Goal: Task Accomplishment & Management: Complete application form

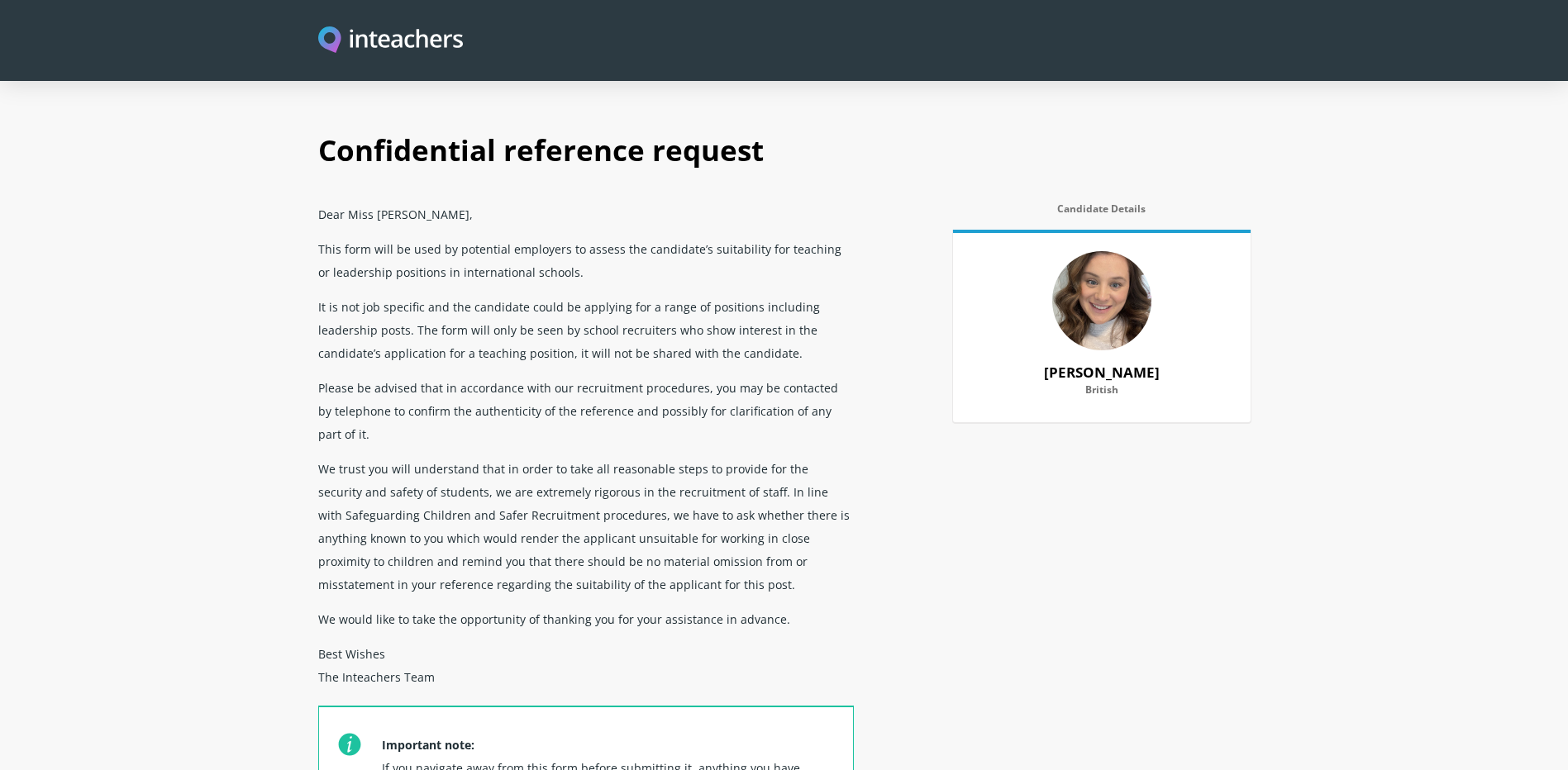
select select "2011"
select select "2025"
select select "No"
select select "Yes"
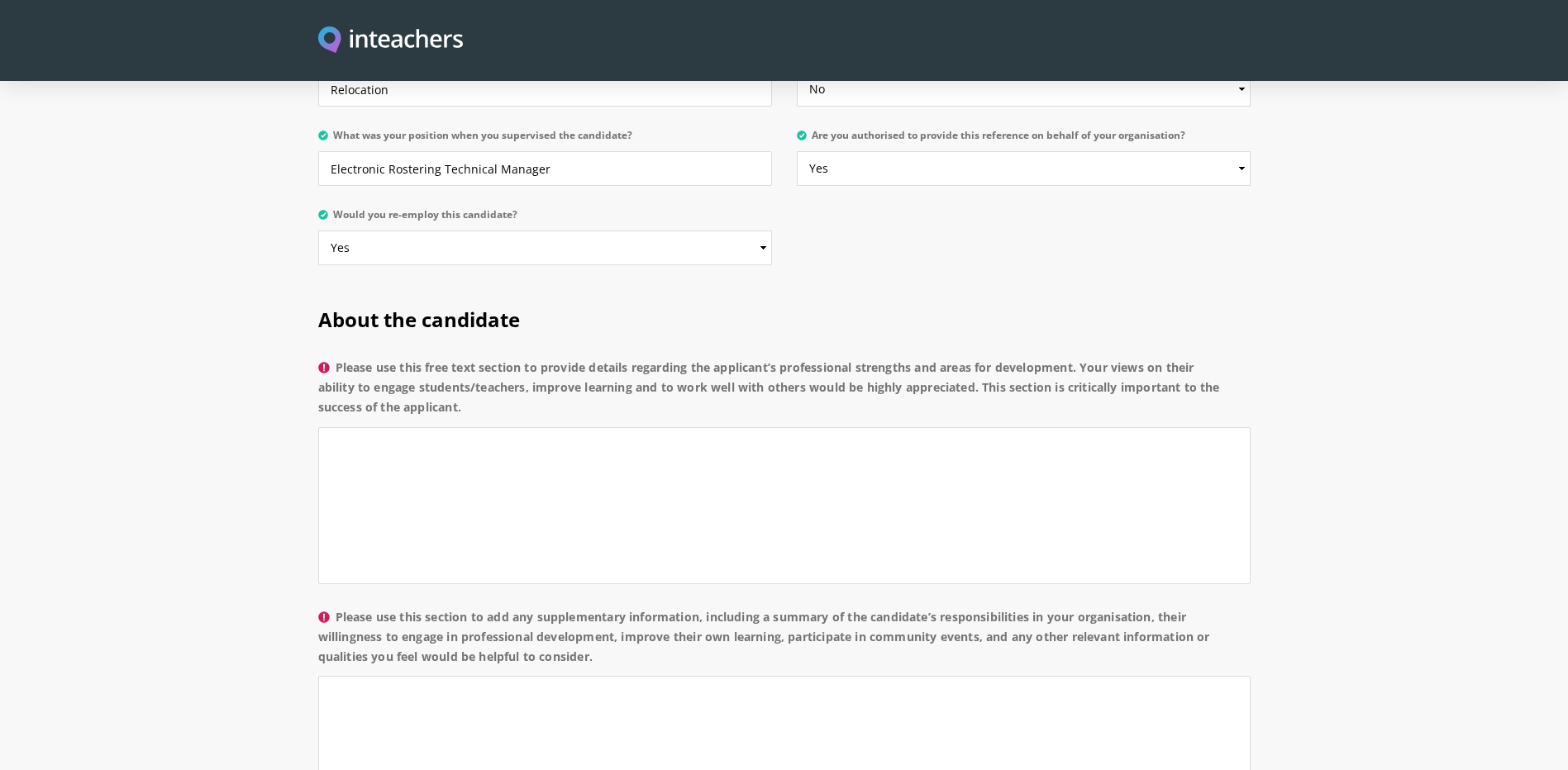
scroll to position [1074, 0]
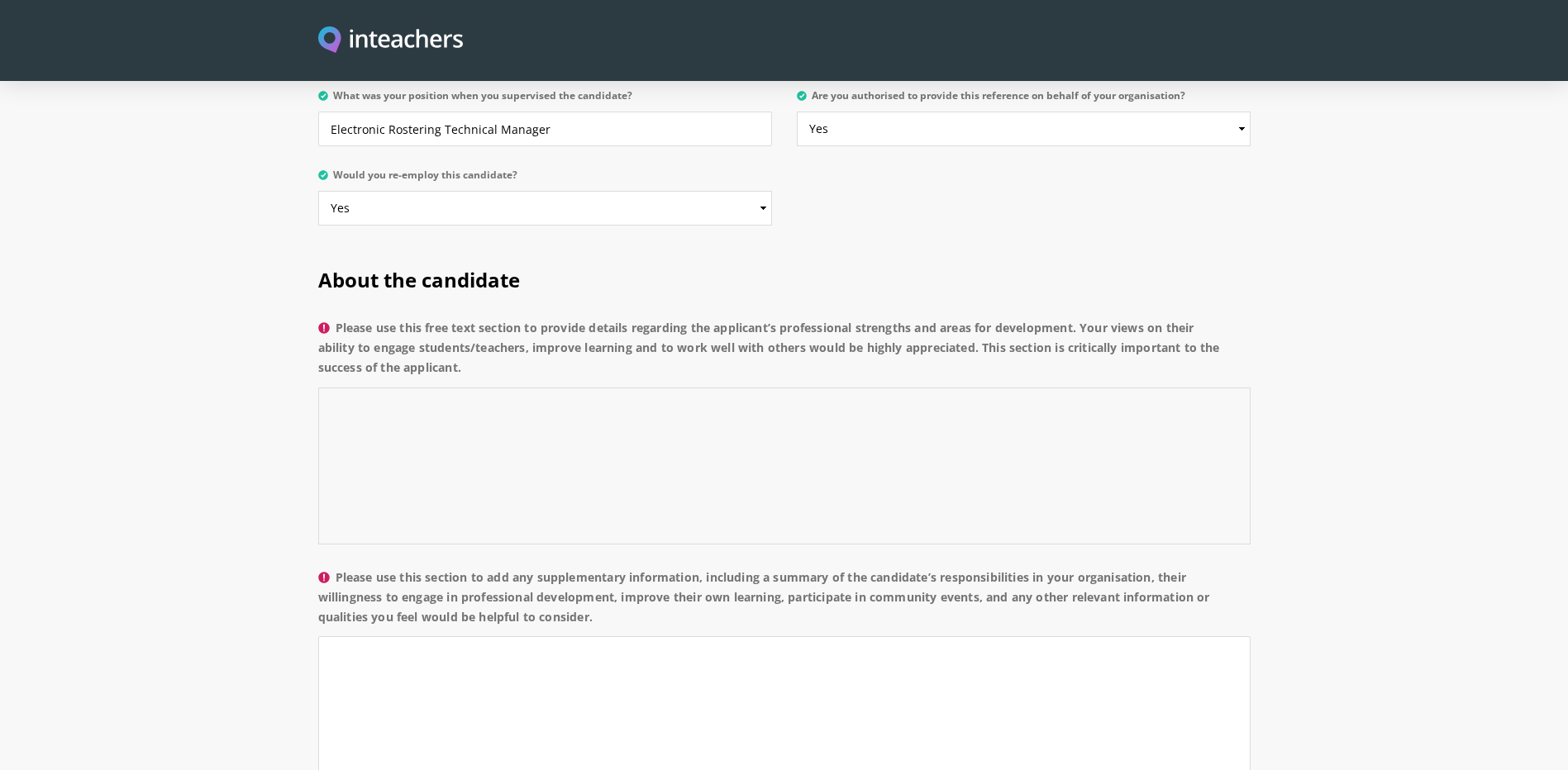
click at [348, 388] on textarea "Please use this free text section to provide details regarding the applicant’s …" at bounding box center [784, 466] width 932 height 157
paste textarea "Lorem ipsumdolorsi ametconsecte ad elitseddoei tempori ut lab ETDolor magnaaliq…"
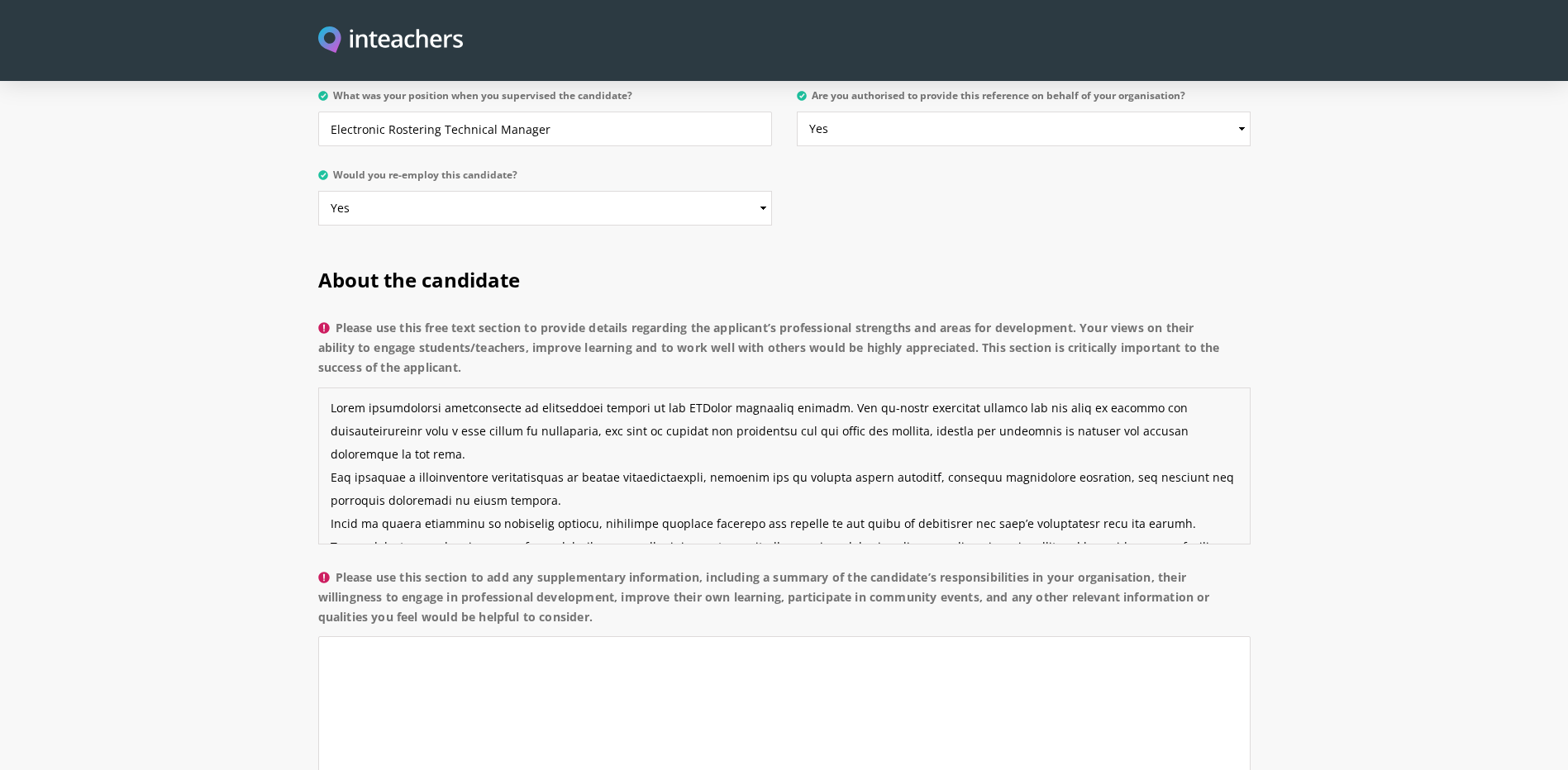
scroll to position [992, 0]
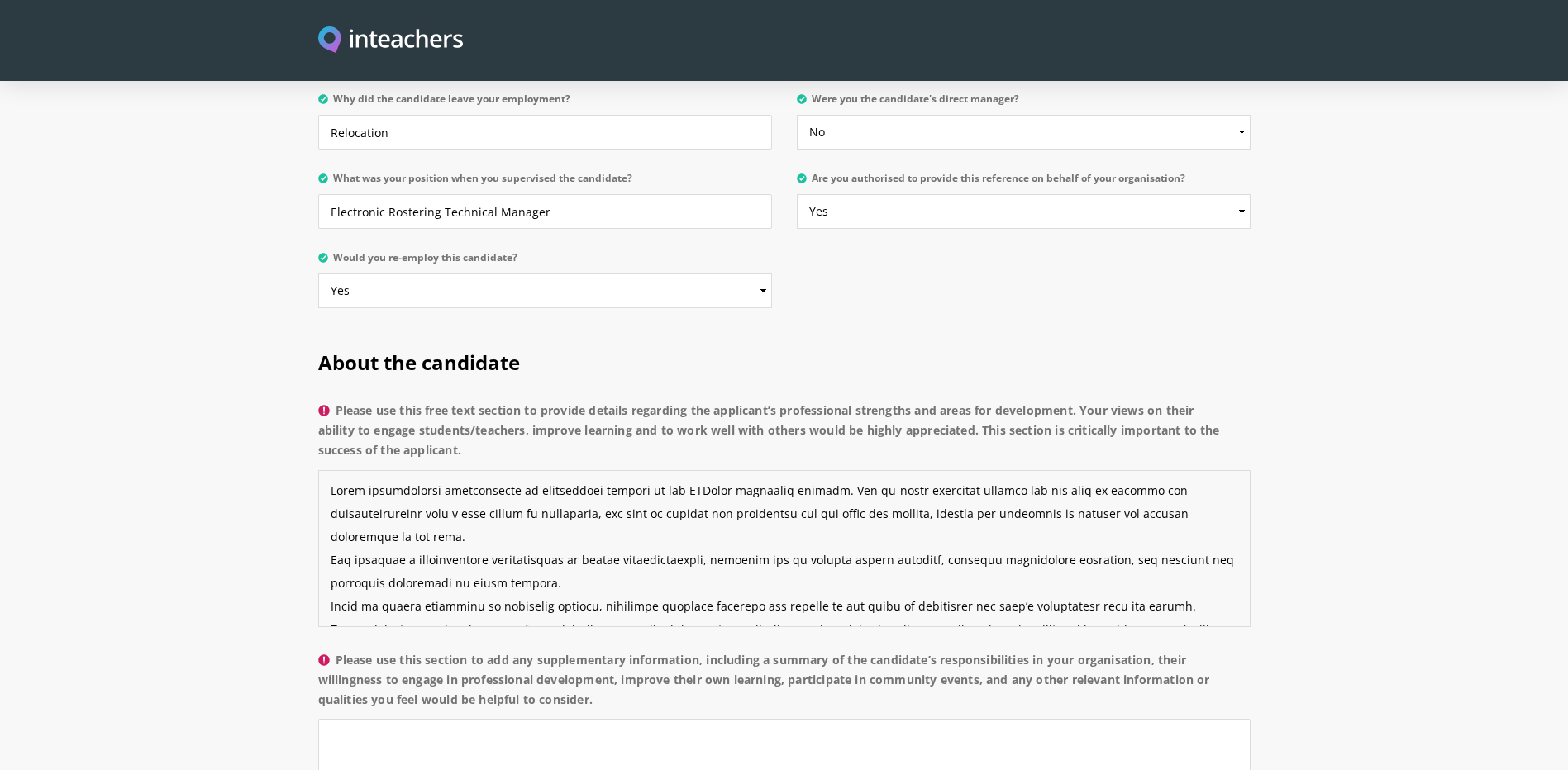
type textarea "Lorem ipsumdolorsi ametconsecte ad elitseddoei tempori ut lab ETDolor magnaaliq…"
paste textarea "[PERSON_NAME] served as a System Administrator within the Electronic Rostering …"
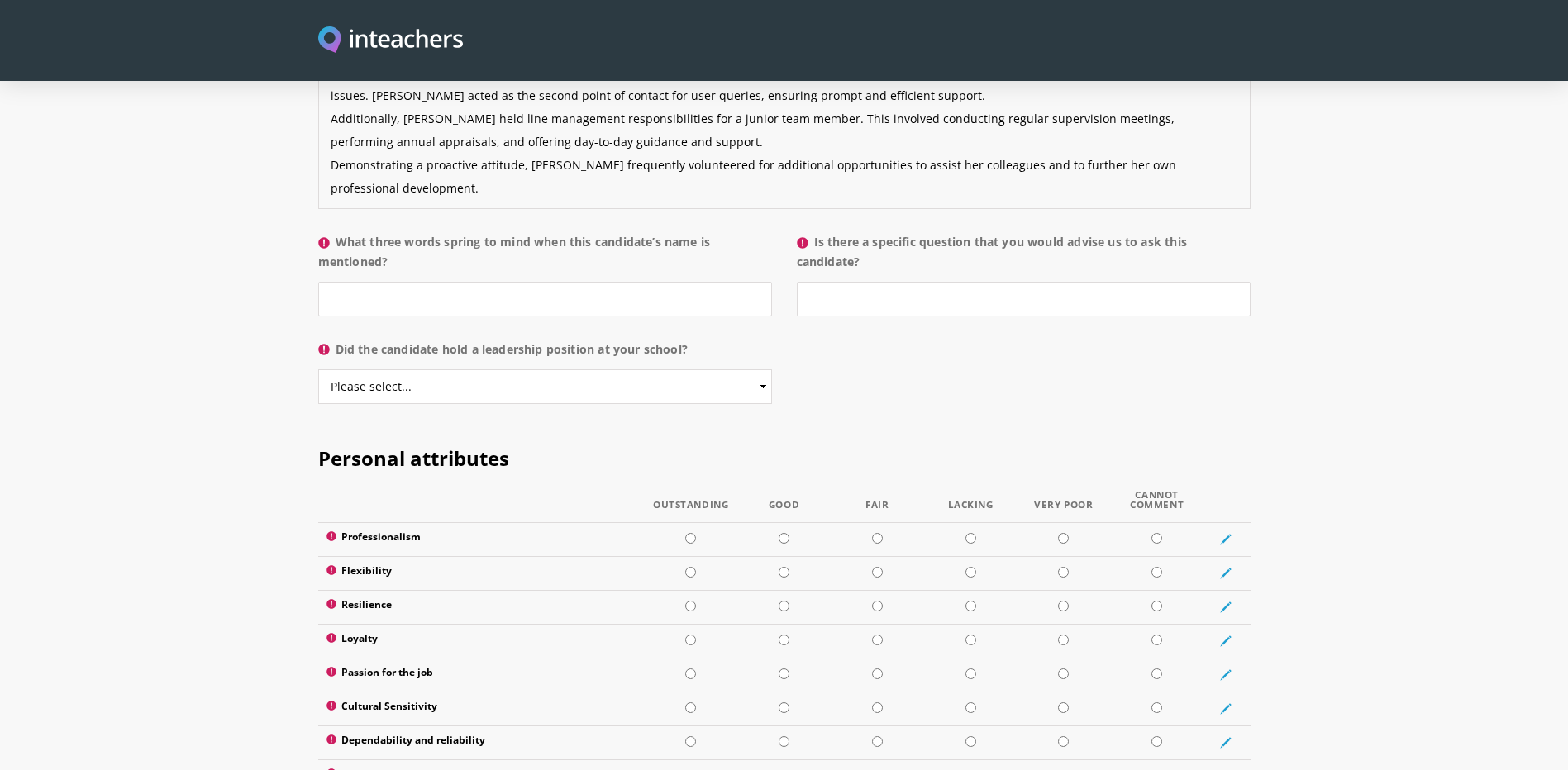
scroll to position [1629, 0]
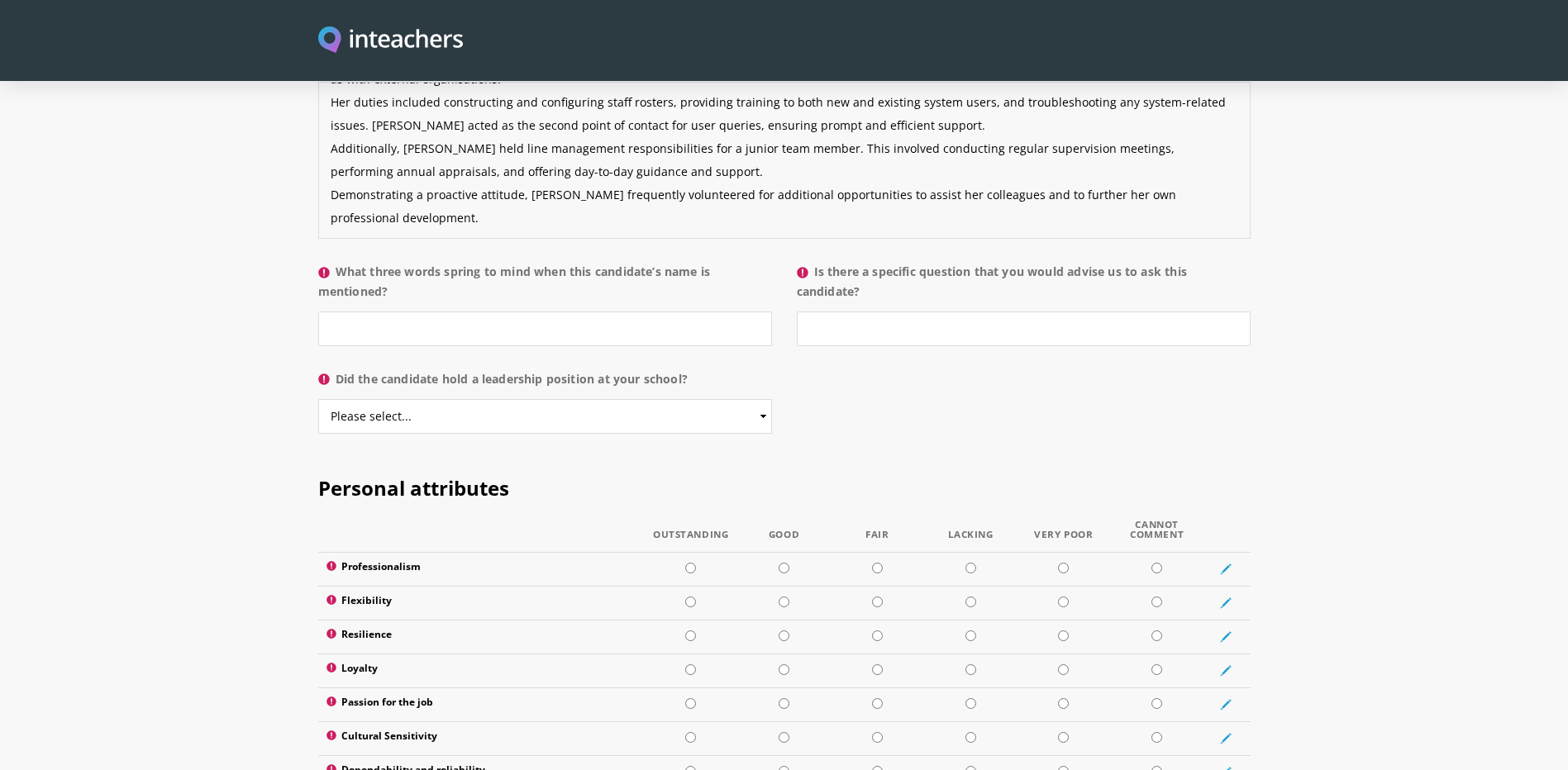
type textarea "[PERSON_NAME] served as a System Administrator within the Electronic Rostering …"
click at [397, 312] on input "What three words spring to mind when this candidate’s name is mentioned?" at bounding box center [545, 329] width 453 height 35
type input "Professional, Calm and Reliable"
click at [853, 312] on input "Is there a specific question that you would advise us to ask this candidate?" at bounding box center [1022, 329] width 453 height 35
type input "How do you plan to prioritise your workload?"
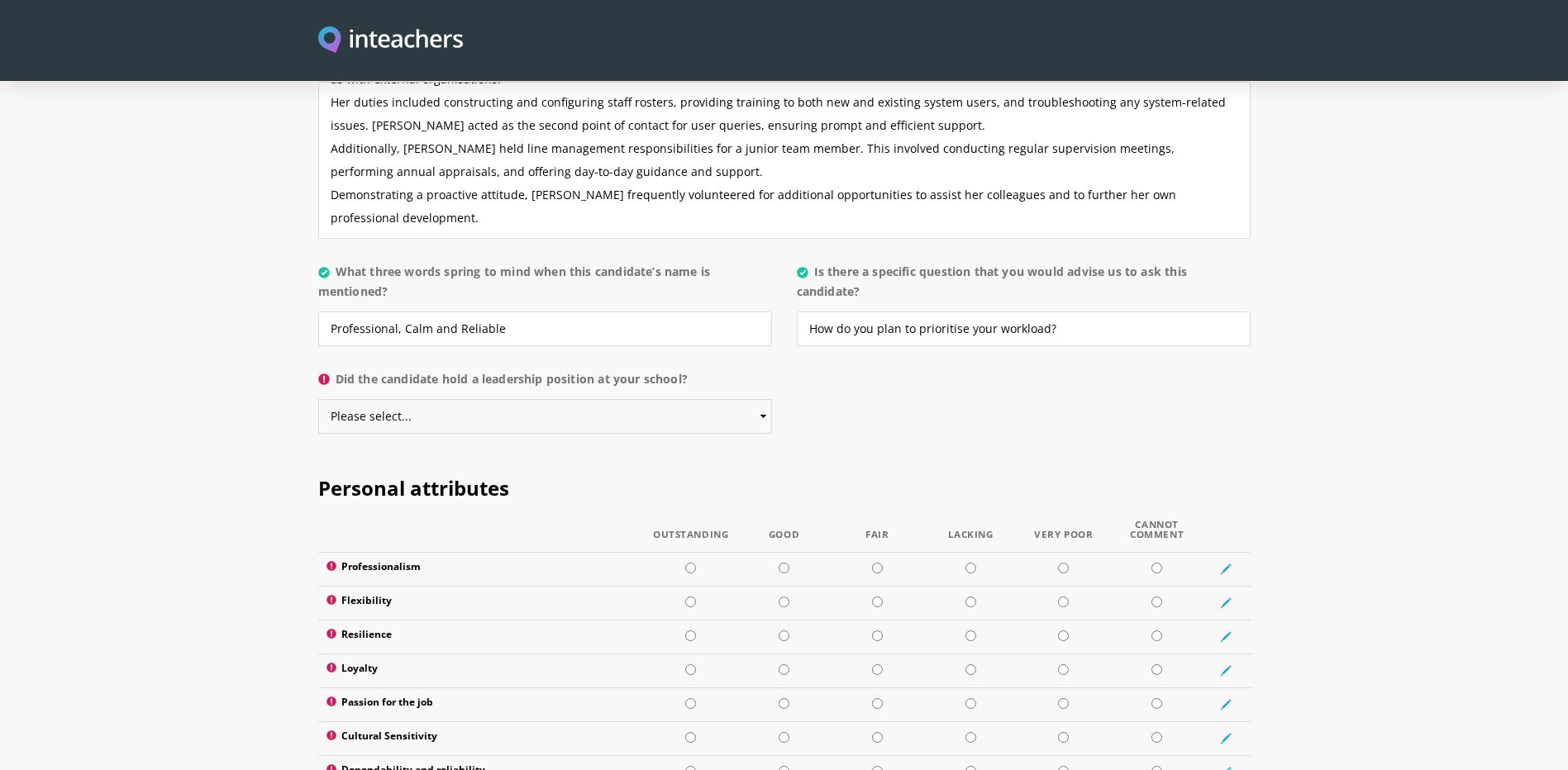
click at [421, 399] on select "Please select... Yes No" at bounding box center [545, 416] width 453 height 35
select select "No"
click at [318, 399] on select "Please select... Yes No" at bounding box center [545, 416] width 453 height 35
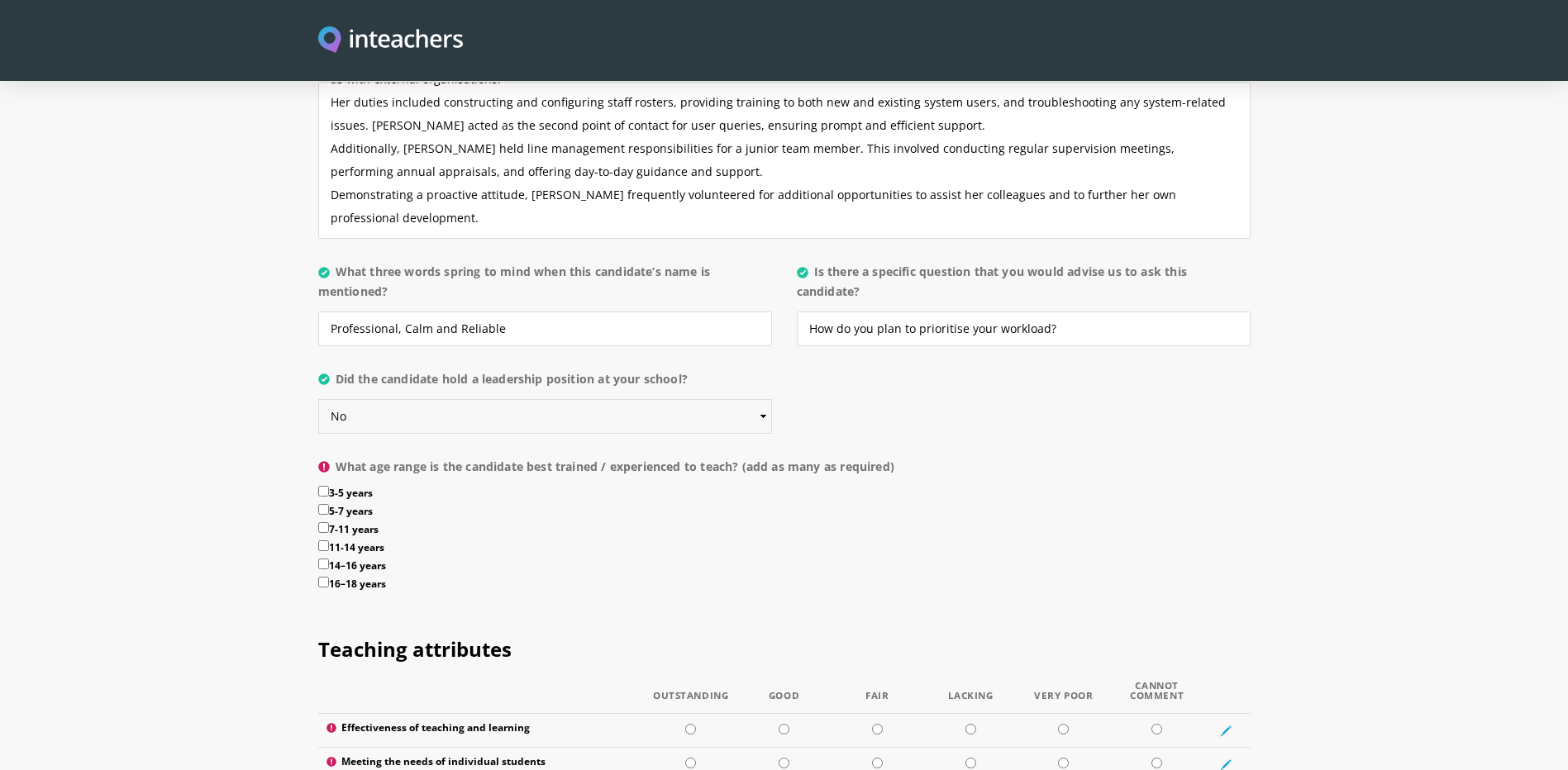
scroll to position [1712, 0]
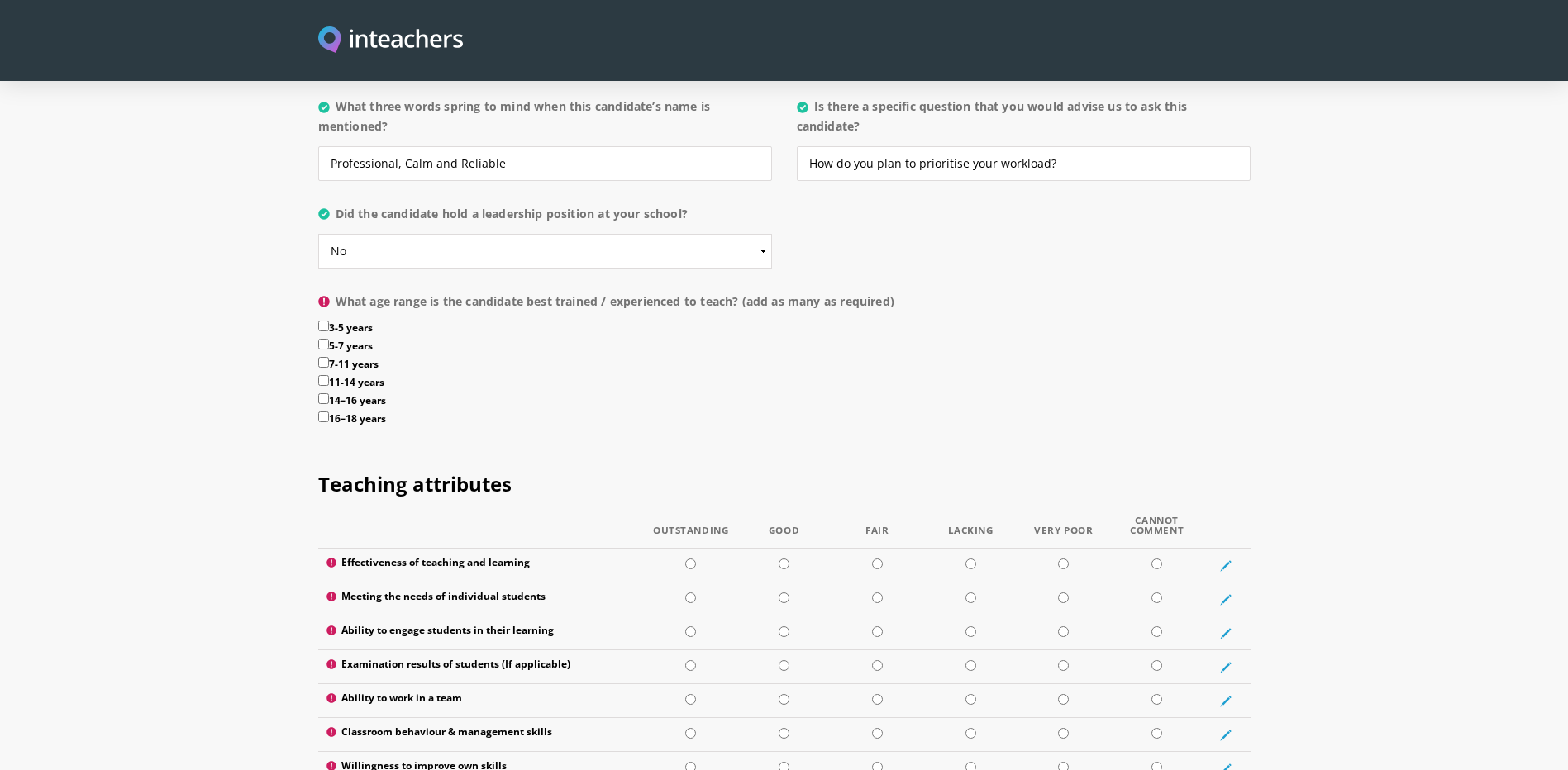
click at [488, 411] on label "16–18 years" at bounding box center [784, 420] width 932 height 18
click at [329, 411] on input "16–18 years" at bounding box center [323, 416] width 10 height 10
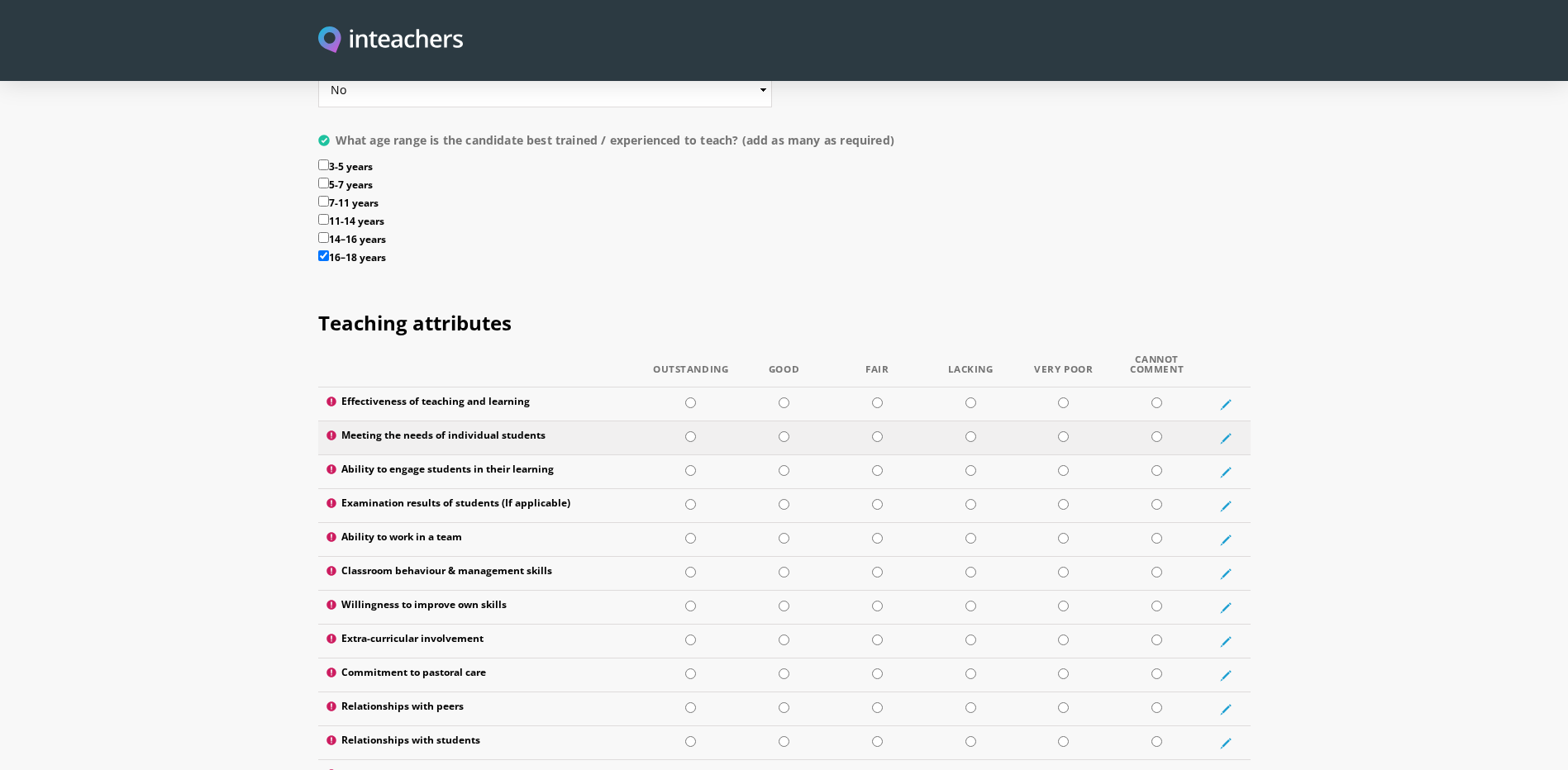
scroll to position [1877, 0]
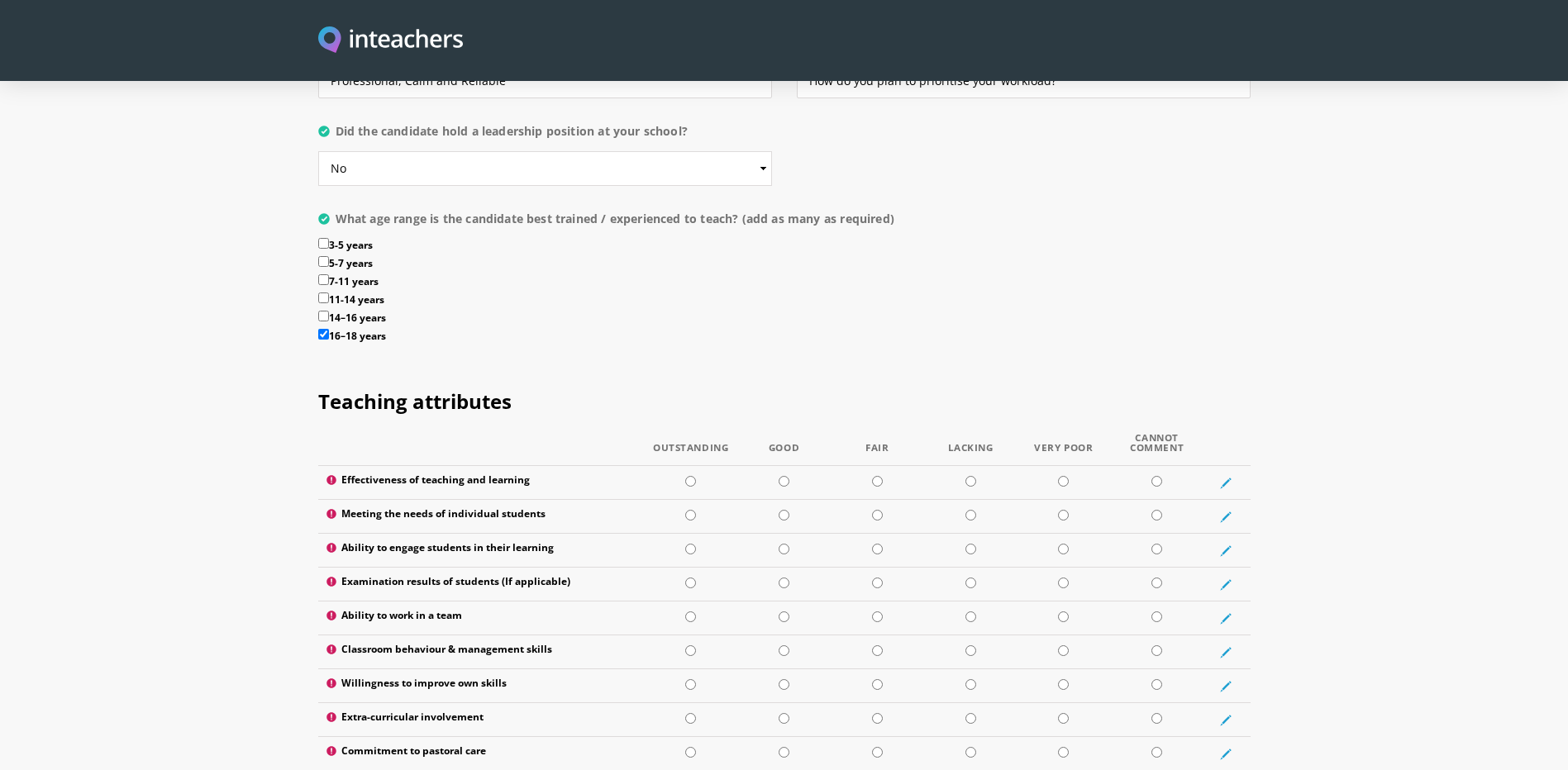
click at [322, 329] on input "16–18 years" at bounding box center [323, 333] width 10 height 10
click at [723, 363] on h2 "Teaching attributes" at bounding box center [784, 398] width 932 height 69
click at [322, 329] on input "16–18 years" at bounding box center [323, 333] width 10 height 10
checkbox input "true"
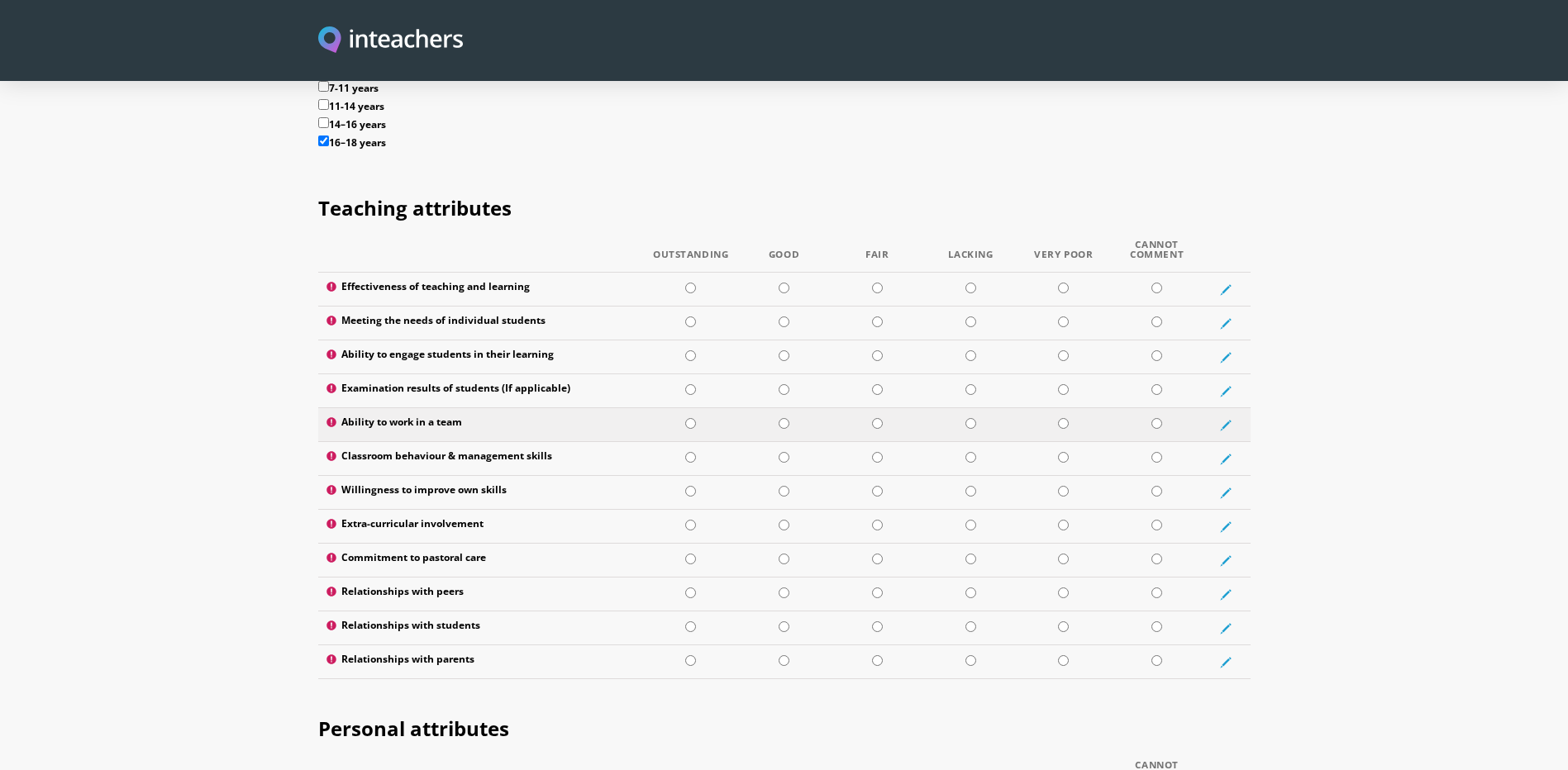
scroll to position [2125, 0]
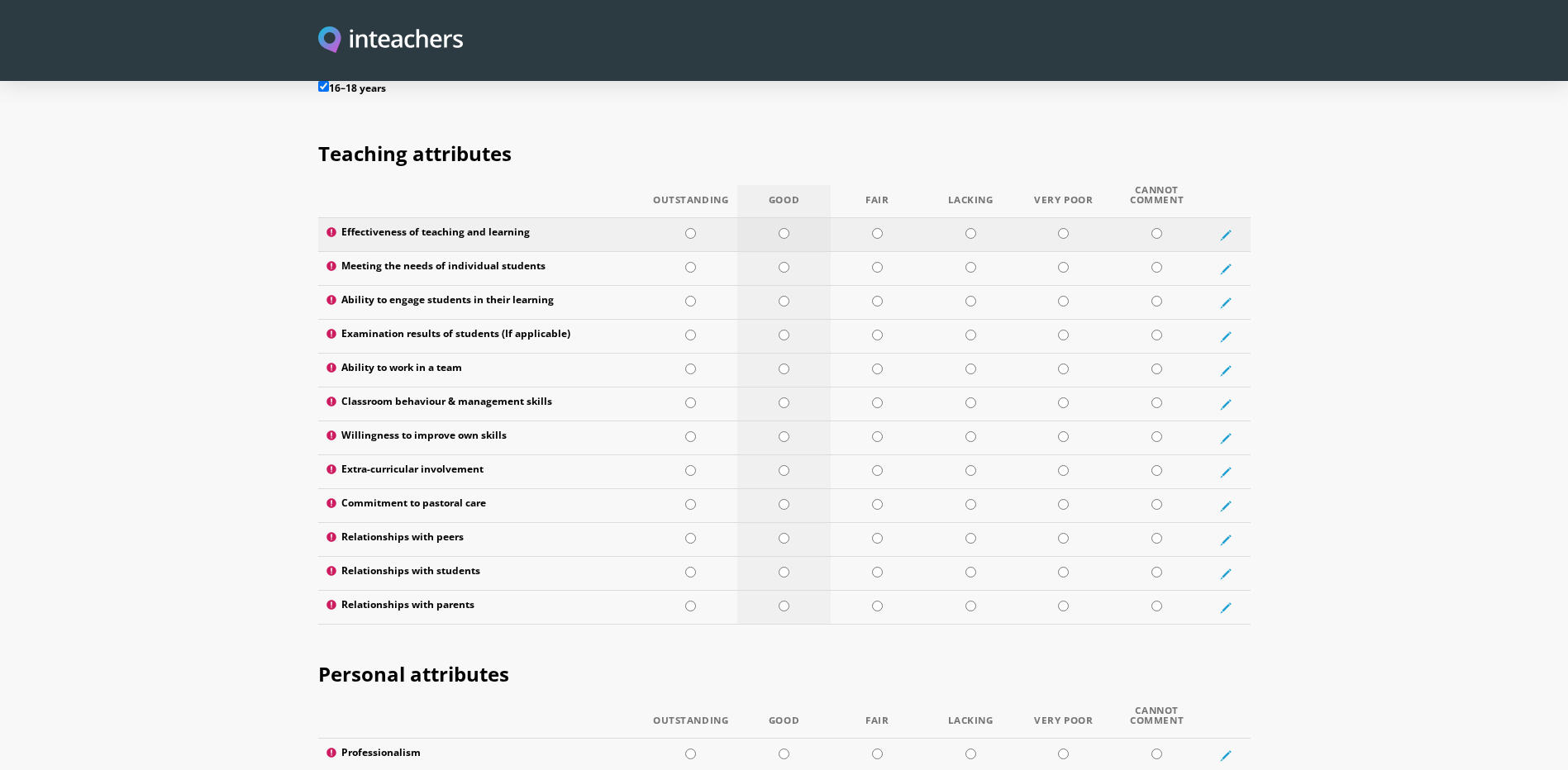
click at [782, 228] on input "radio" at bounding box center [783, 233] width 10 height 10
radio input "true"
click at [785, 252] on td at bounding box center [783, 269] width 93 height 34
radio input "true"
click at [783, 296] on input "radio" at bounding box center [783, 300] width 10 height 10
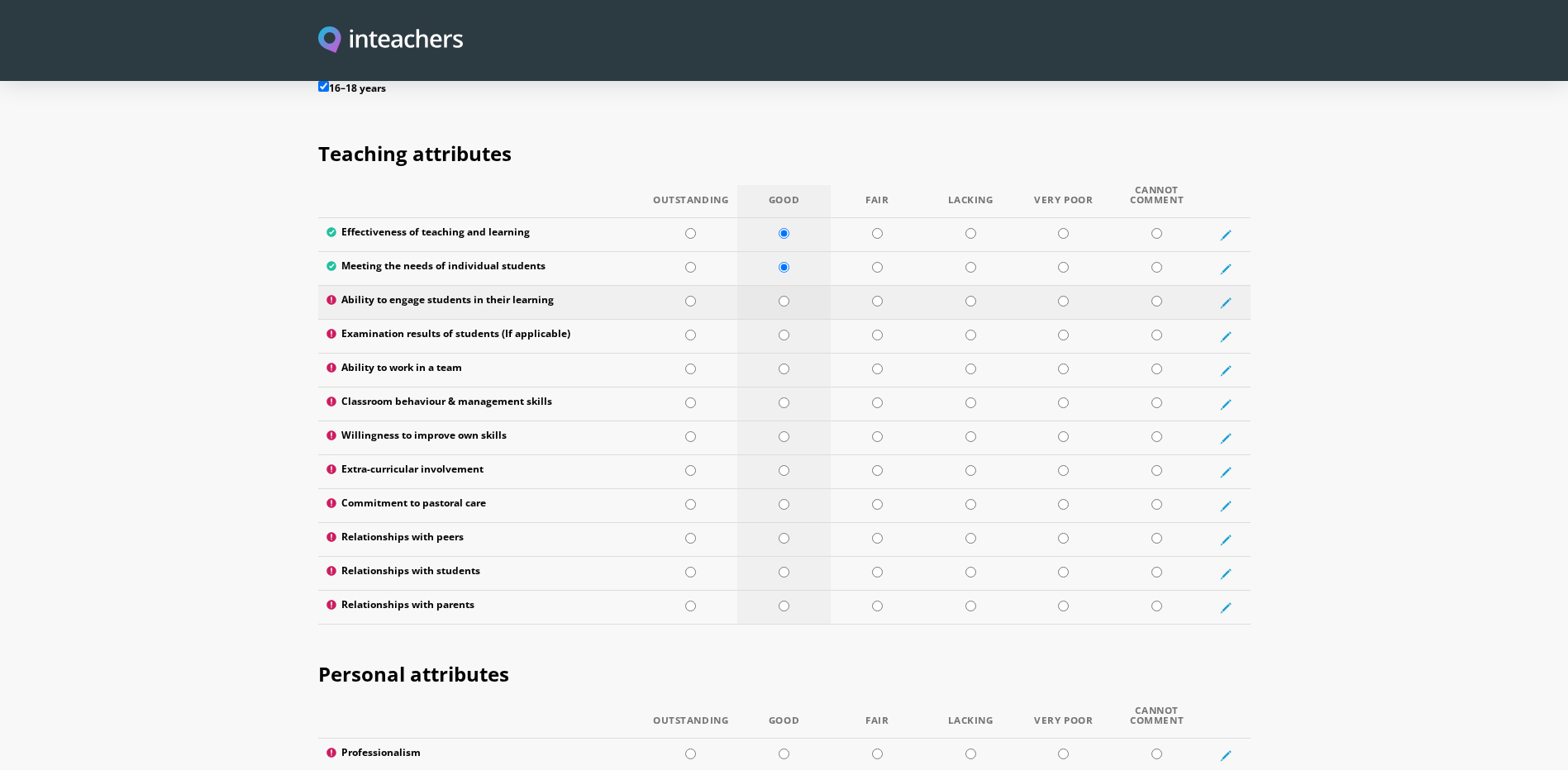
radio input "true"
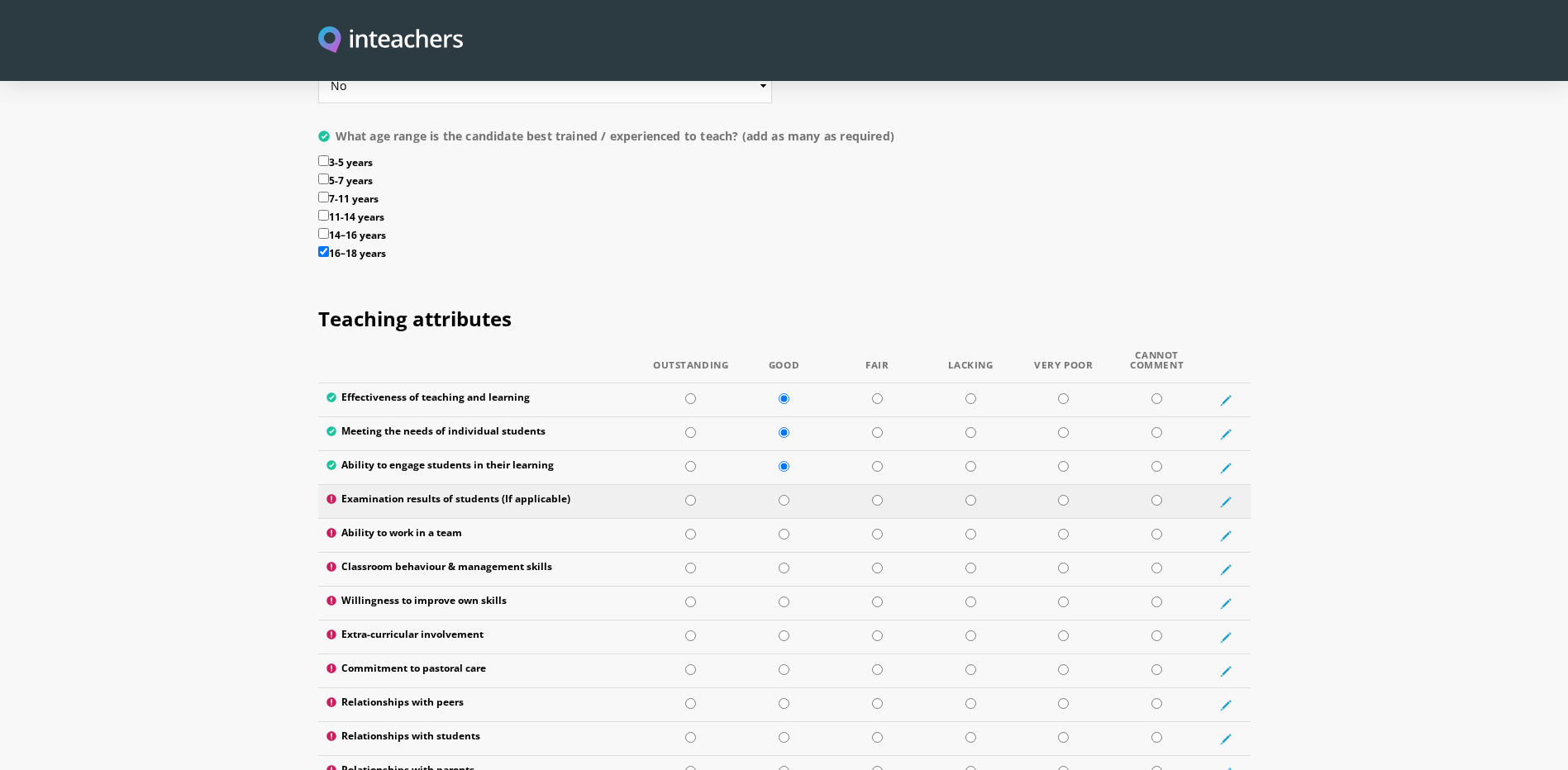
scroll to position [2042, 0]
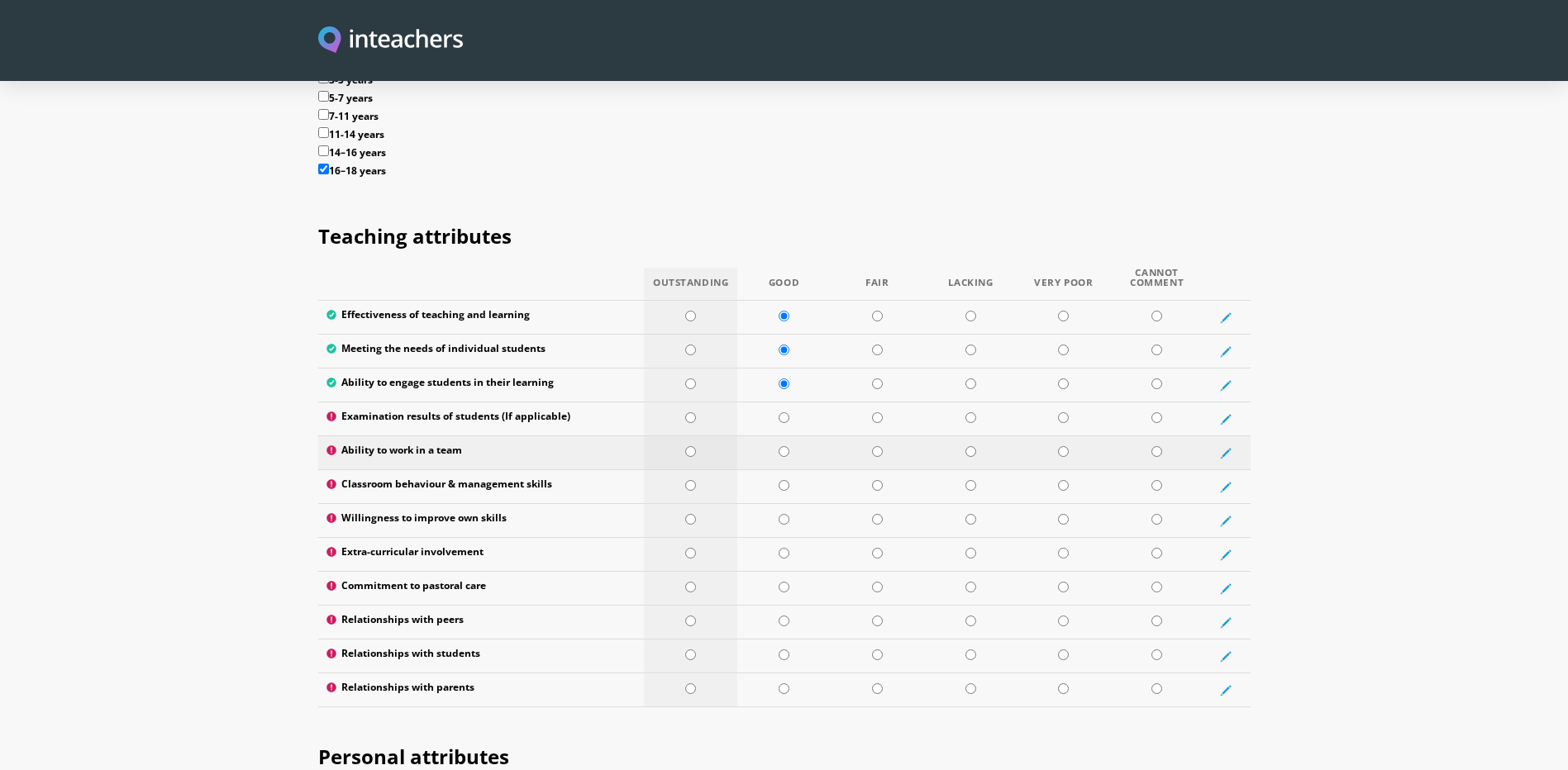
click at [689, 446] on input "radio" at bounding box center [690, 451] width 10 height 10
radio input "true"
click at [782, 480] on input "radio" at bounding box center [783, 485] width 10 height 10
radio input "true"
click at [785, 514] on input "radio" at bounding box center [783, 518] width 10 height 10
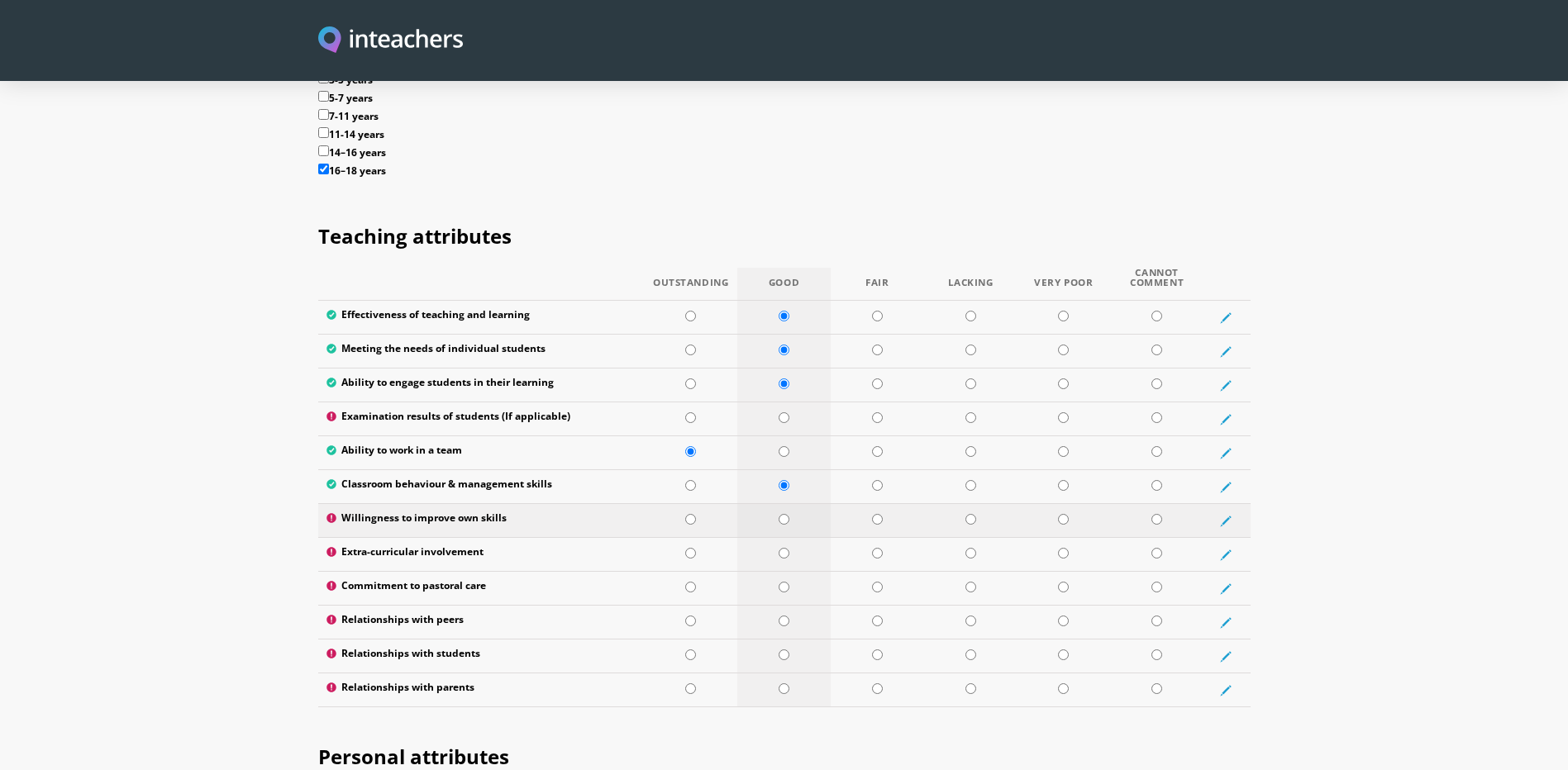
radio input "true"
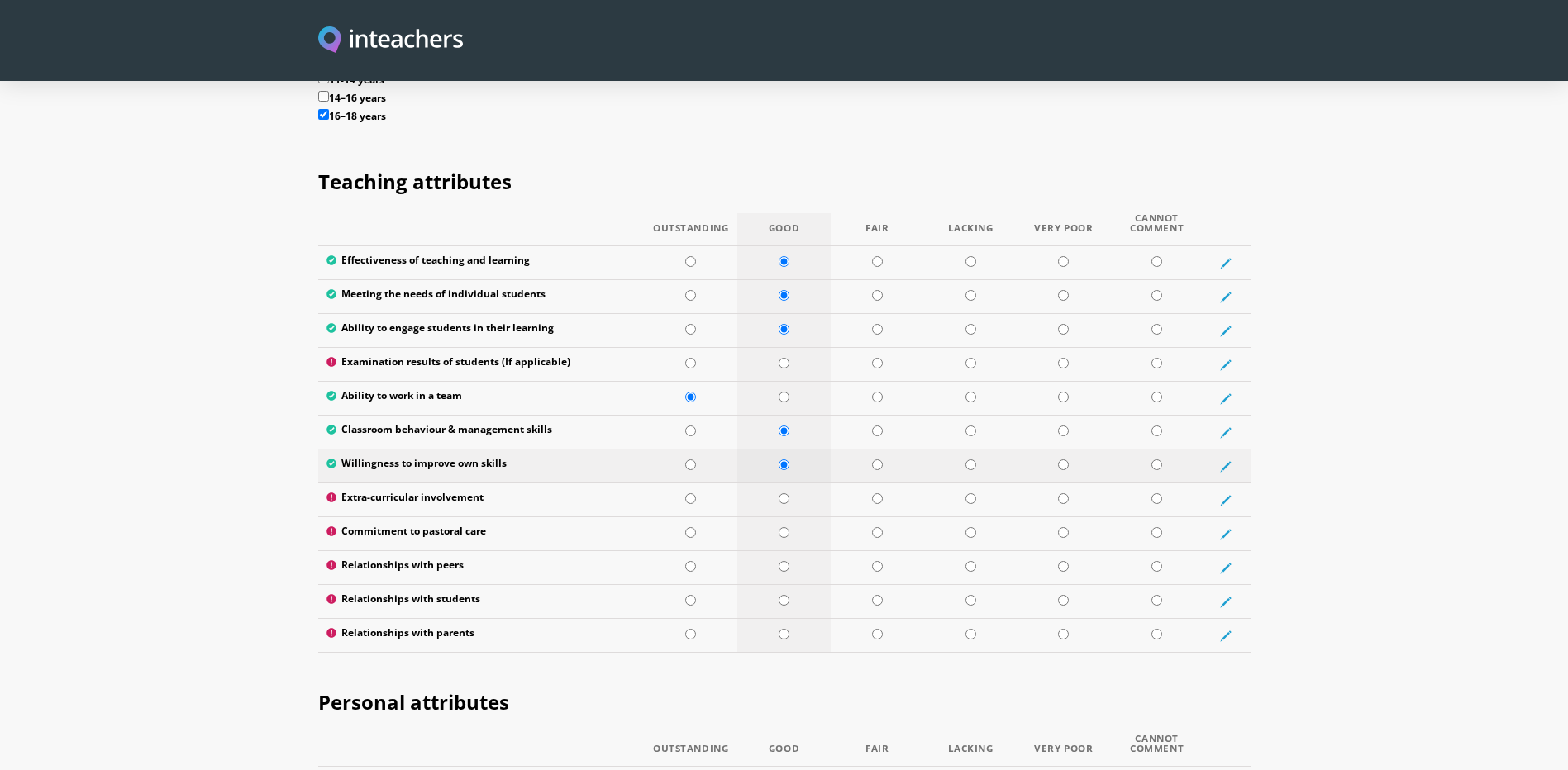
scroll to position [2125, 0]
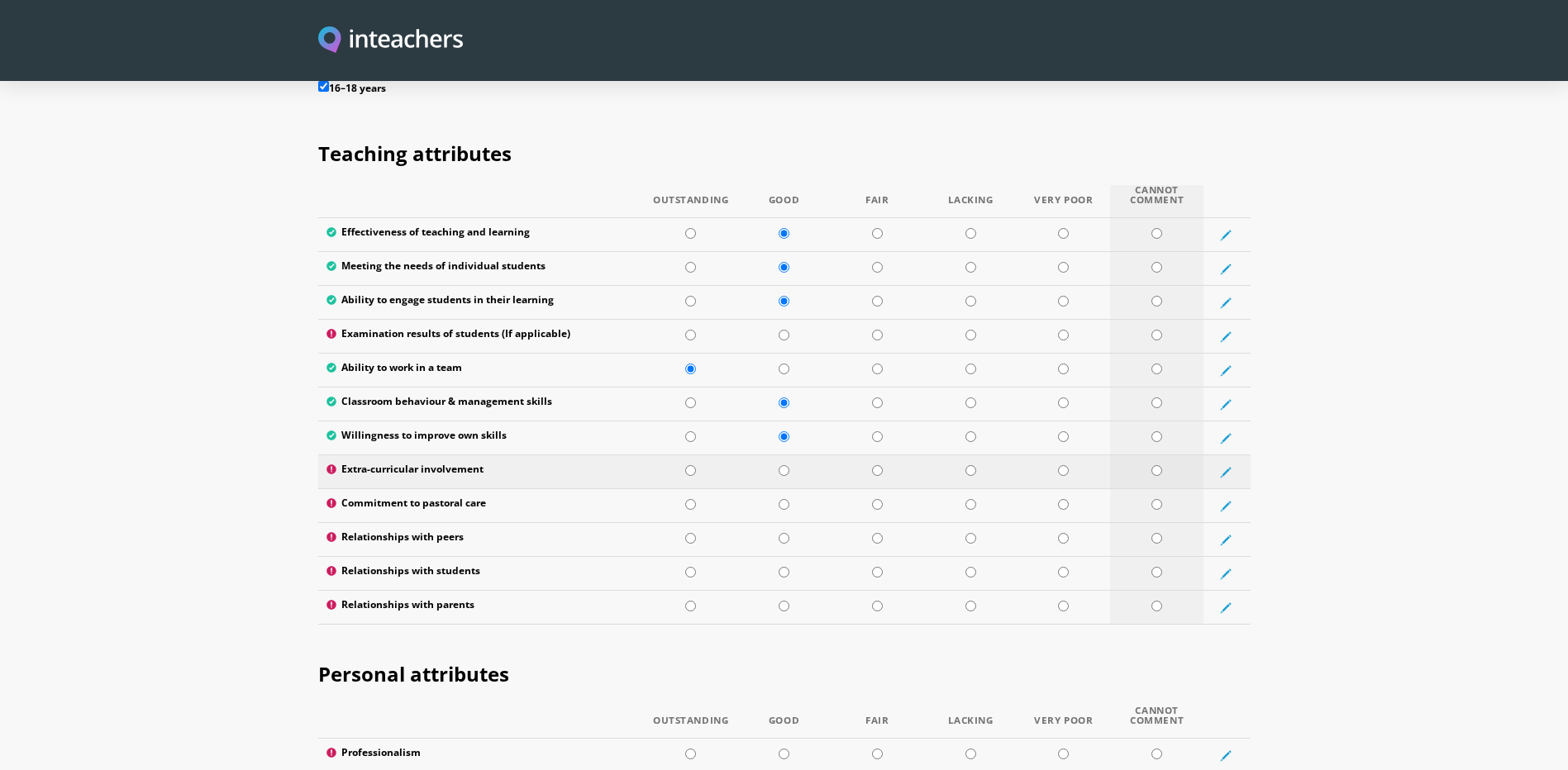
click at [1161, 465] on input "radio" at bounding box center [1156, 470] width 10 height 10
radio input "true"
click at [784, 500] on input "radio" at bounding box center [783, 504] width 10 height 10
radio input "true"
click at [786, 533] on input "radio" at bounding box center [783, 538] width 10 height 10
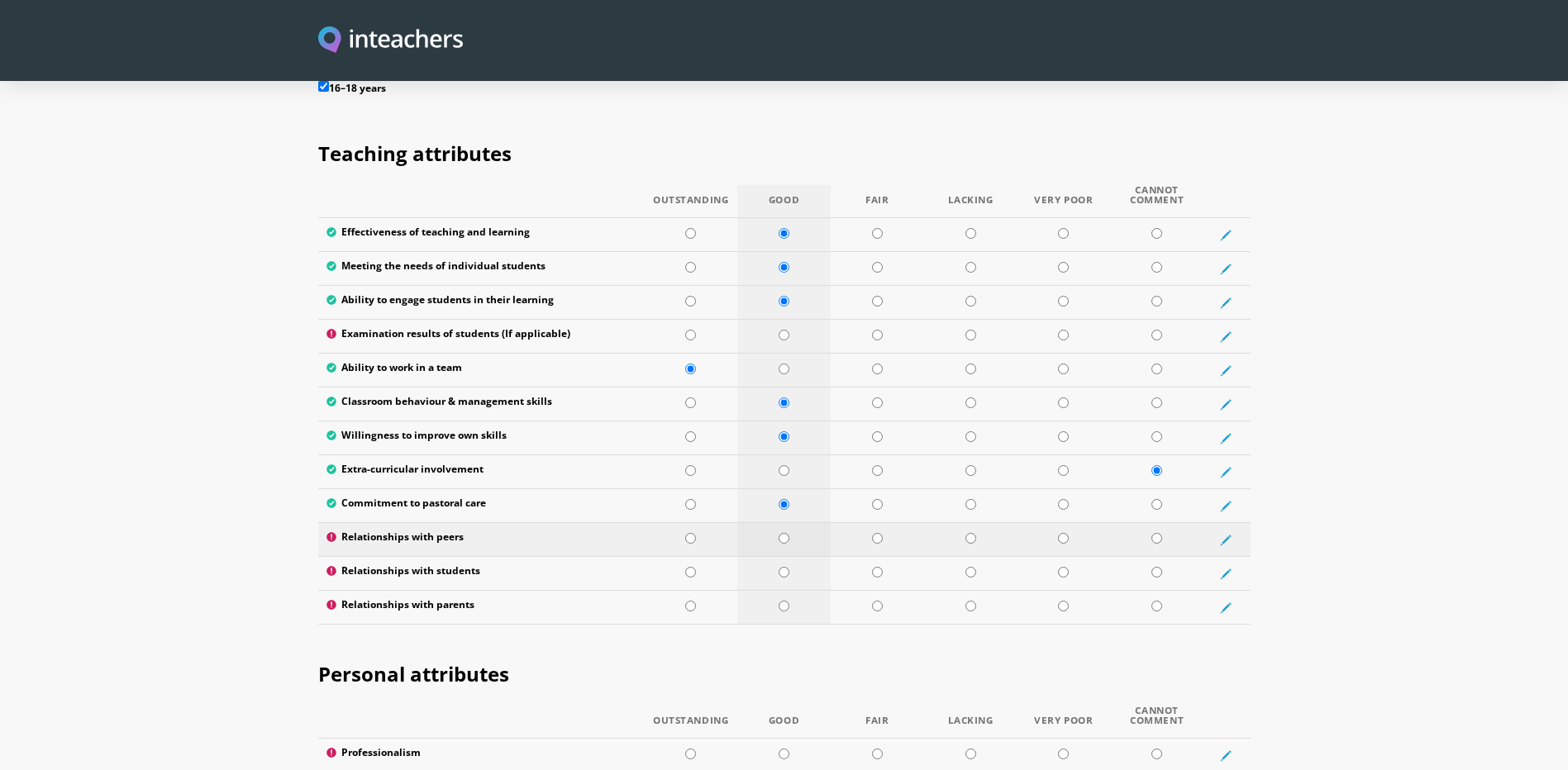
radio input "true"
click at [1158, 567] on input "radio" at bounding box center [1156, 572] width 10 height 10
radio input "true"
click at [1154, 601] on input "radio" at bounding box center [1156, 606] width 10 height 10
radio input "true"
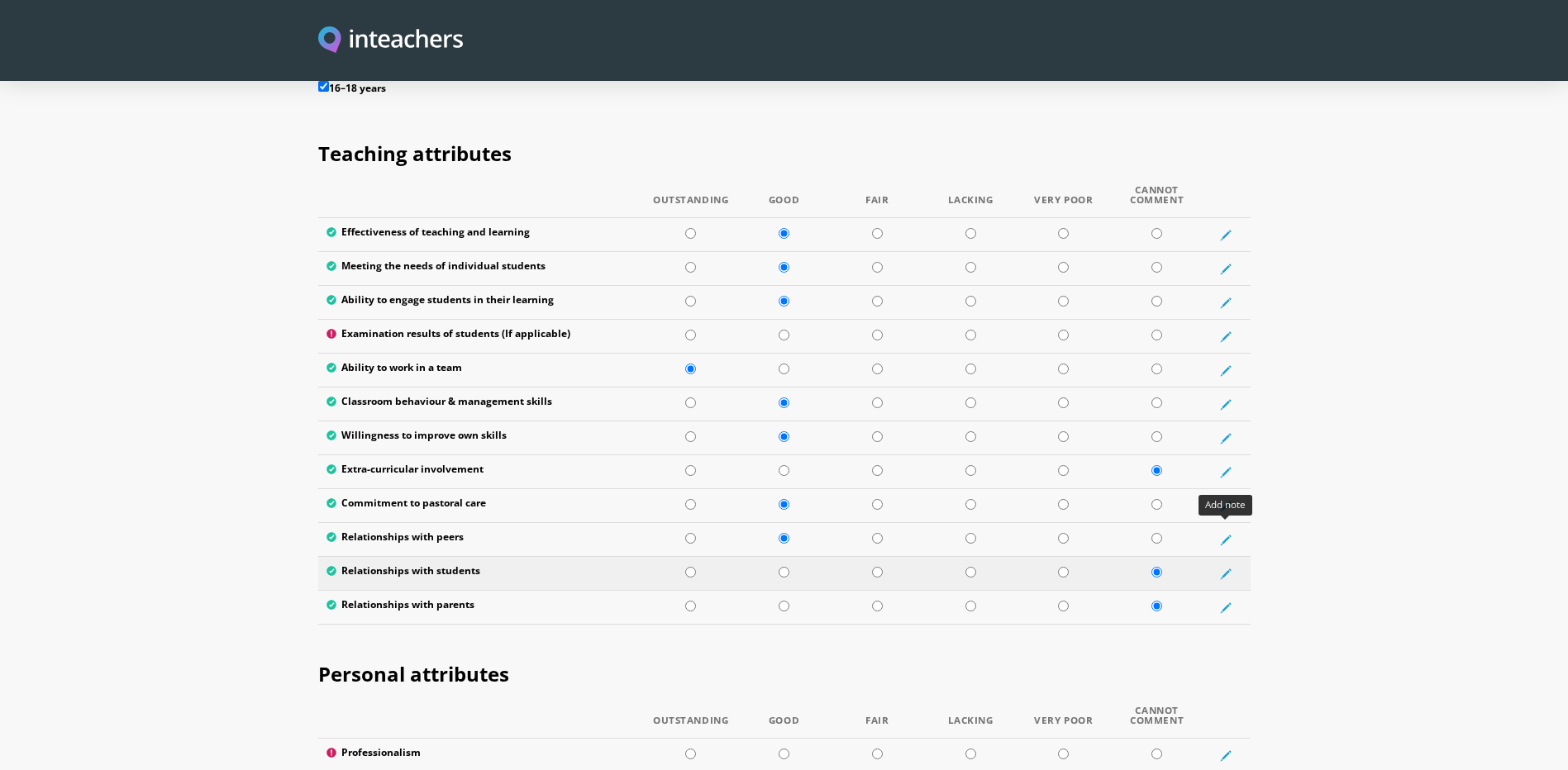
click at [1227, 569] on icon at bounding box center [1225, 575] width 11 height 11
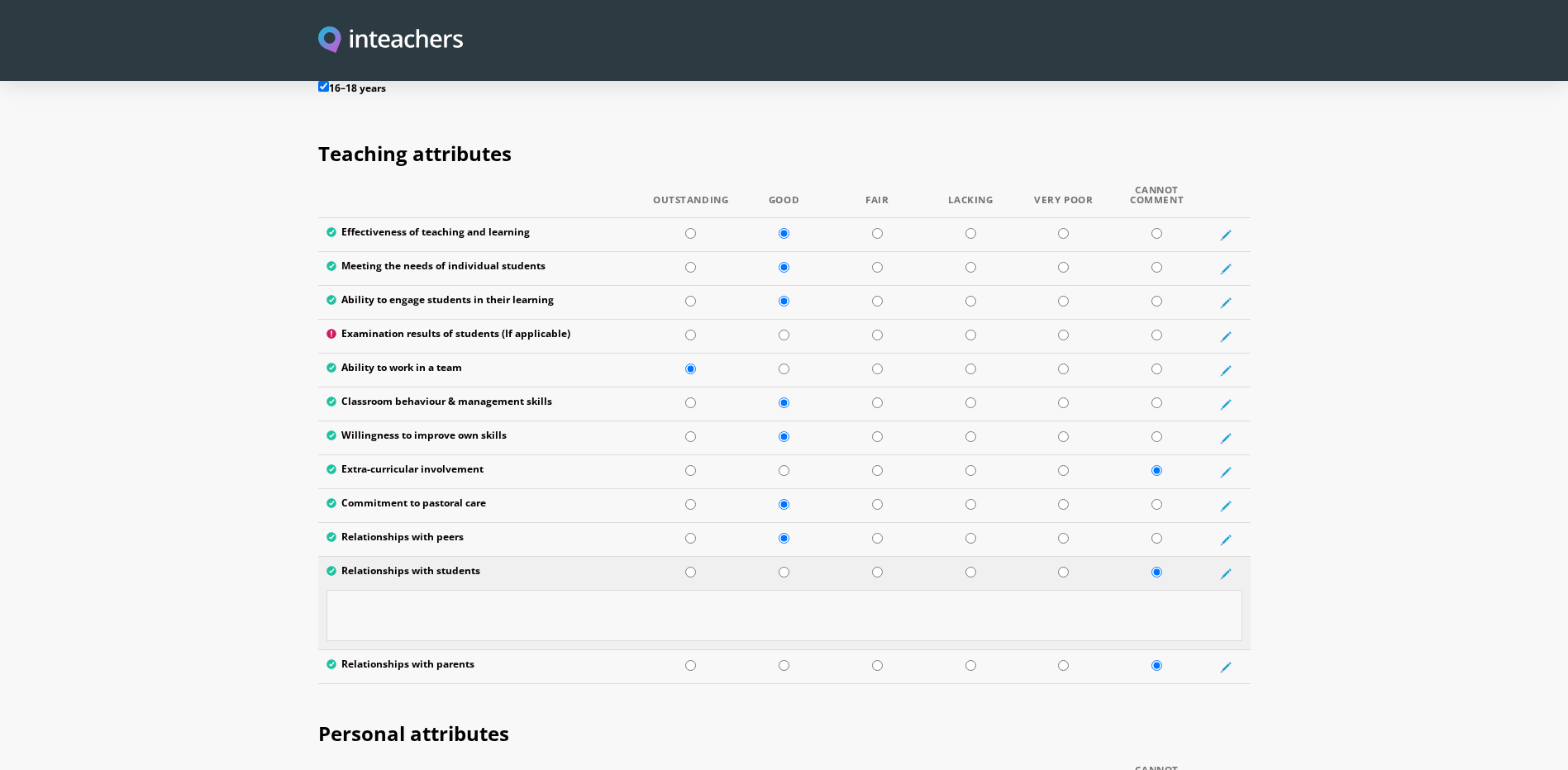
click at [1188, 590] on textarea at bounding box center [784, 615] width 915 height 52
type textarea "Not applicable in work setting"
drag, startPoint x: 511, startPoint y: 568, endPoint x: 322, endPoint y: 551, distance: 189.8
click at [318, 590] on td "Not applicable in work setting" at bounding box center [784, 620] width 932 height 60
click at [880, 567] on input "radio" at bounding box center [877, 572] width 10 height 10
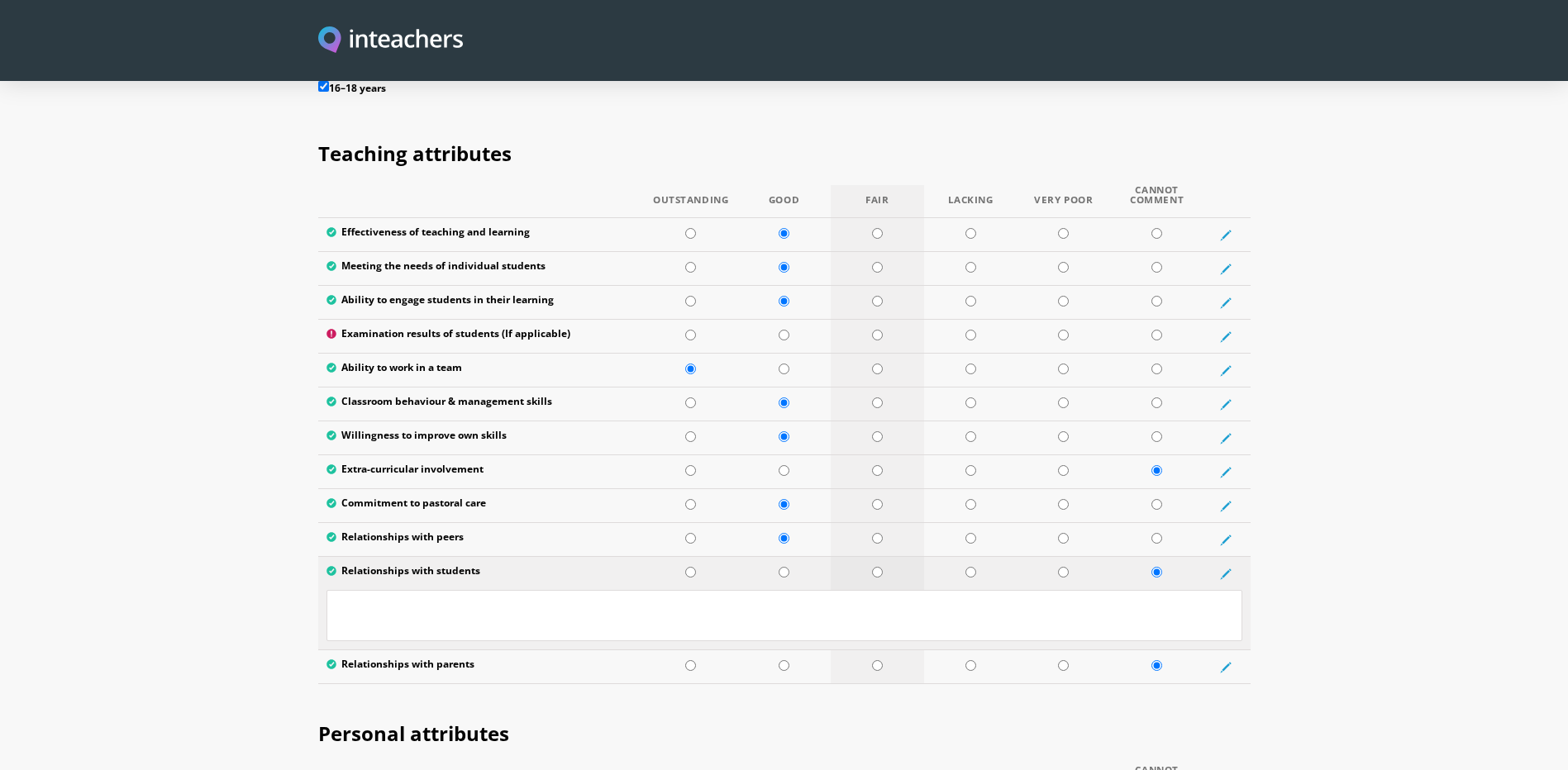
radio input "true"
click at [1226, 569] on icon at bounding box center [1225, 575] width 11 height 11
click at [1223, 662] on icon at bounding box center [1225, 668] width 11 height 11
click at [630, 684] on textarea at bounding box center [784, 709] width 915 height 52
paste textarea "Not applicable in work setting"
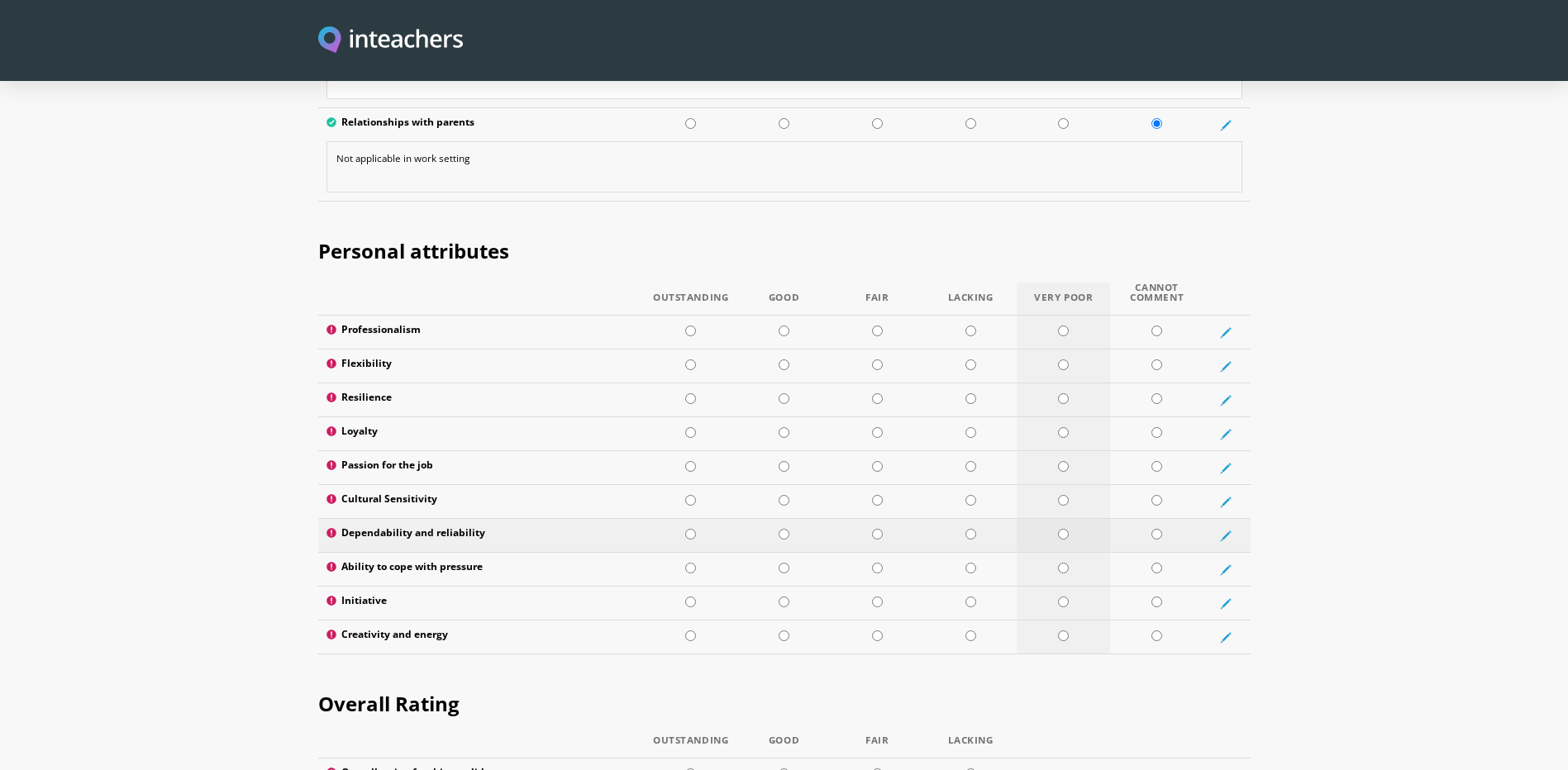
scroll to position [2703, 0]
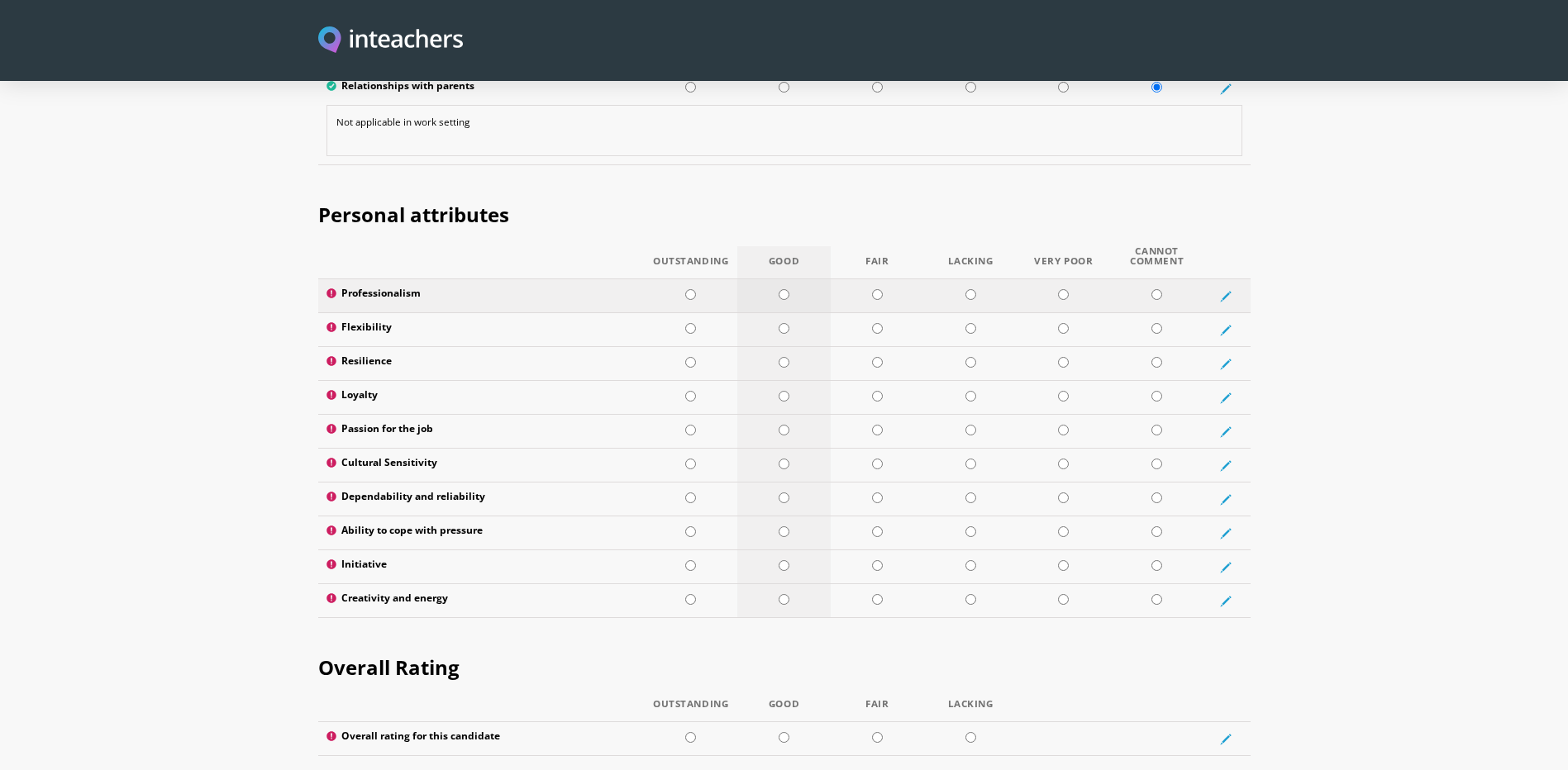
type textarea "Not applicable in work setting"
click at [787, 289] on input "radio" at bounding box center [783, 294] width 10 height 10
radio input "true"
click at [880, 323] on input "radio" at bounding box center [877, 328] width 10 height 10
radio input "true"
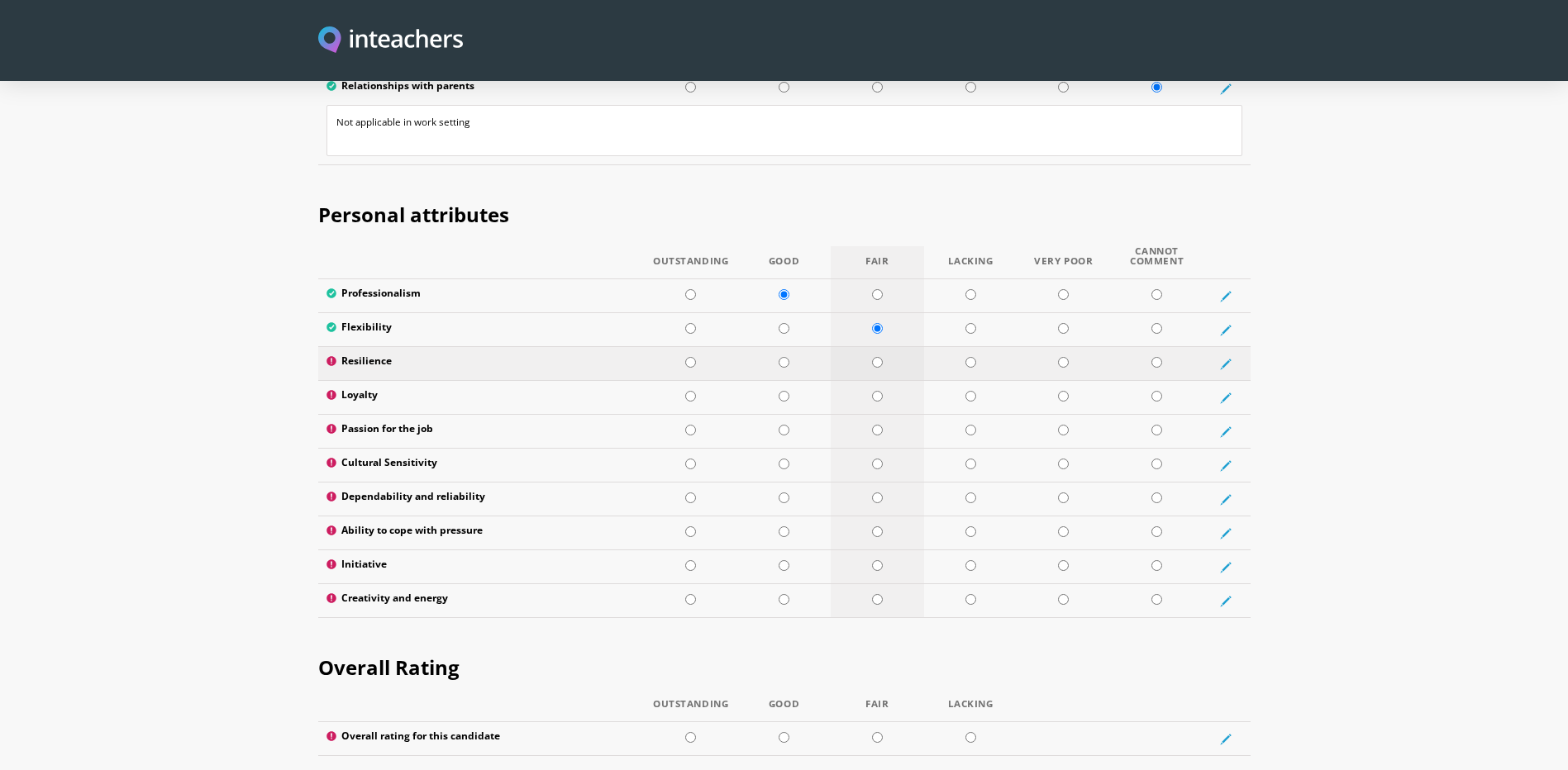
click at [878, 357] on input "radio" at bounding box center [877, 362] width 10 height 10
radio input "true"
click at [789, 381] on td at bounding box center [783, 398] width 93 height 34
radio input "true"
click at [785, 424] on input "radio" at bounding box center [783, 429] width 10 height 10
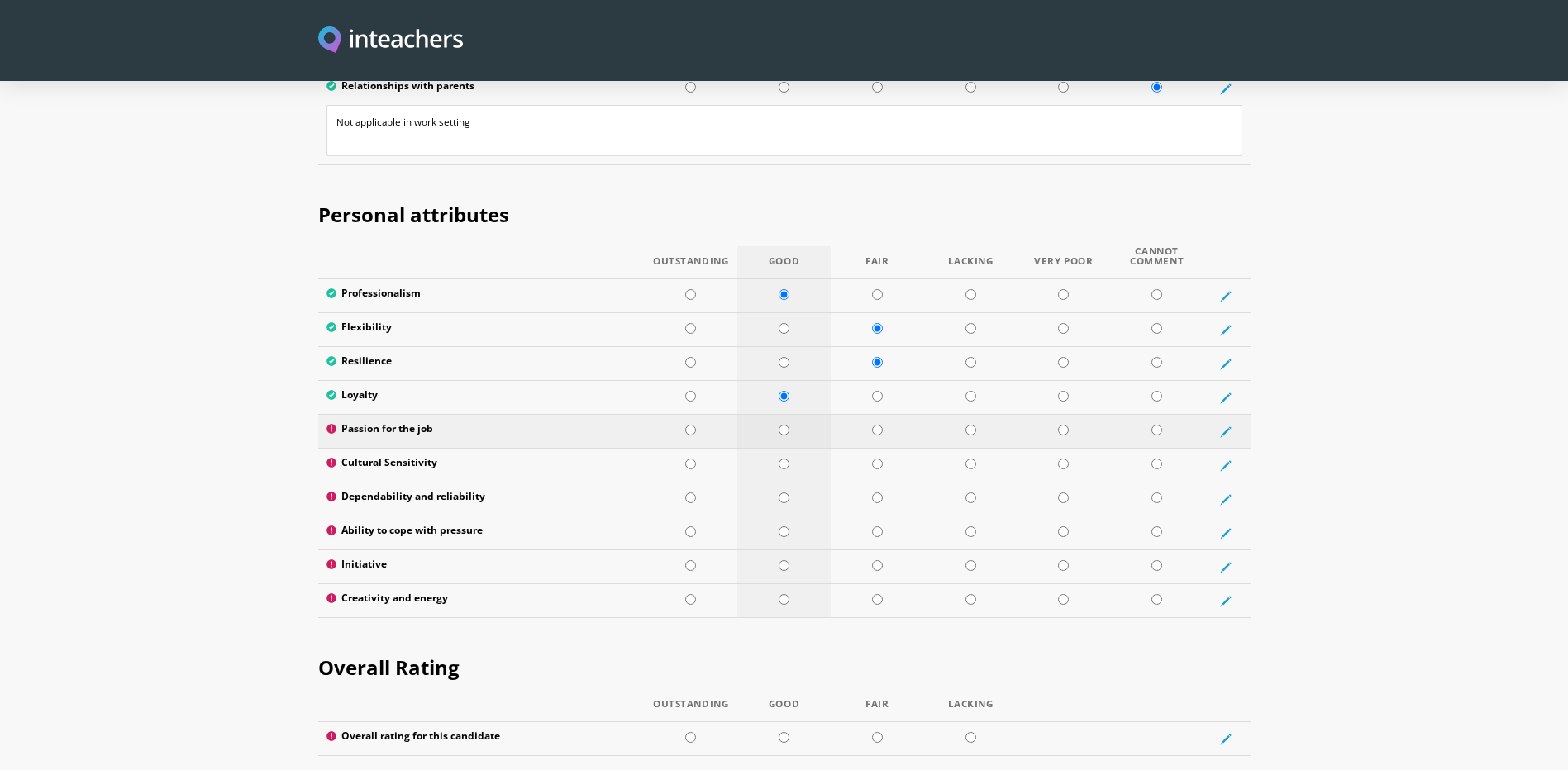
radio input "true"
click at [784, 458] on input "radio" at bounding box center [783, 463] width 10 height 10
radio input "true"
click at [787, 493] on input "radio" at bounding box center [783, 498] width 10 height 10
radio input "true"
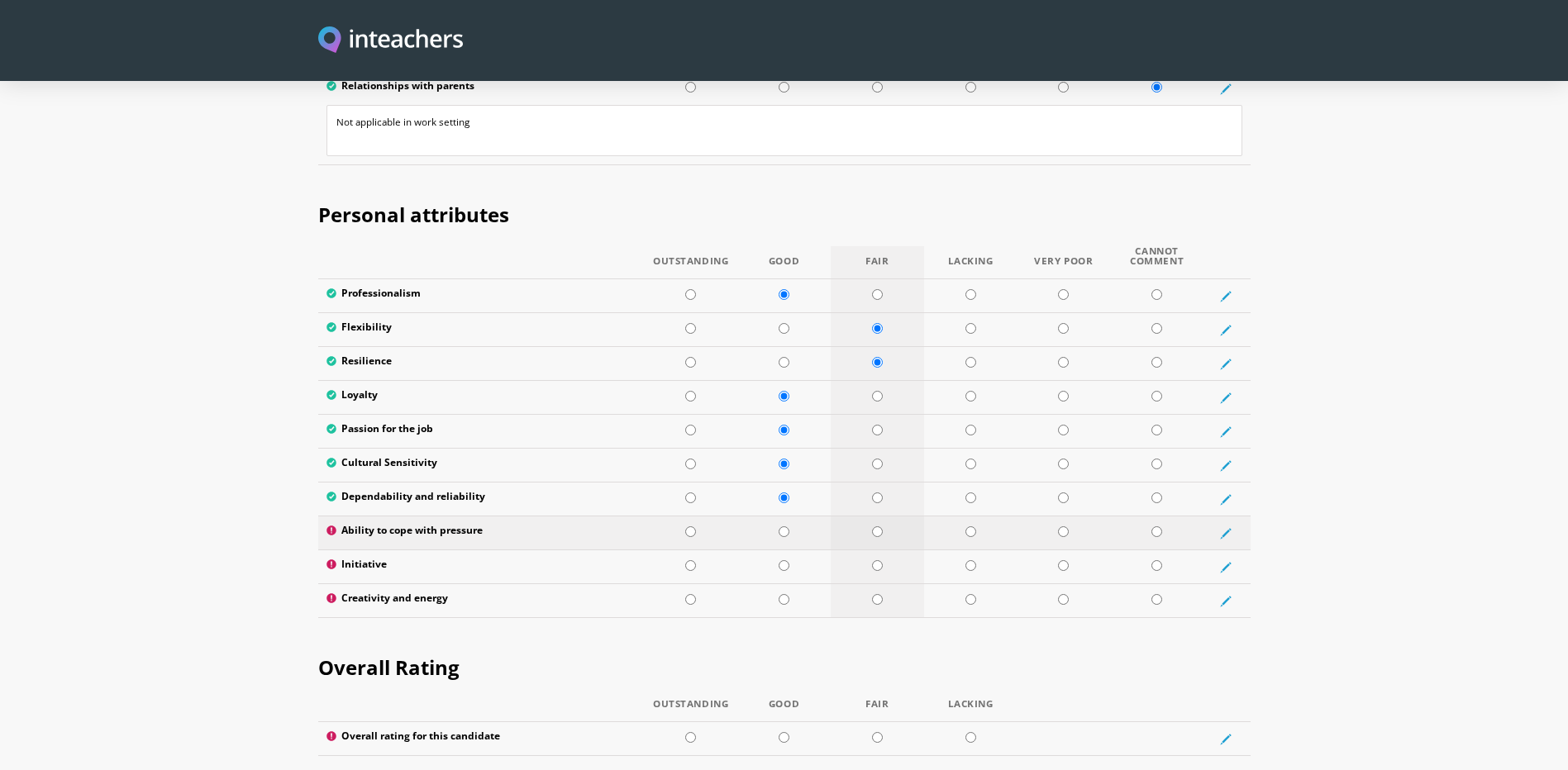
click at [882, 527] on input "radio" at bounding box center [877, 531] width 10 height 10
radio input "true"
click at [876, 561] on input "radio" at bounding box center [877, 565] width 10 height 10
radio input "true"
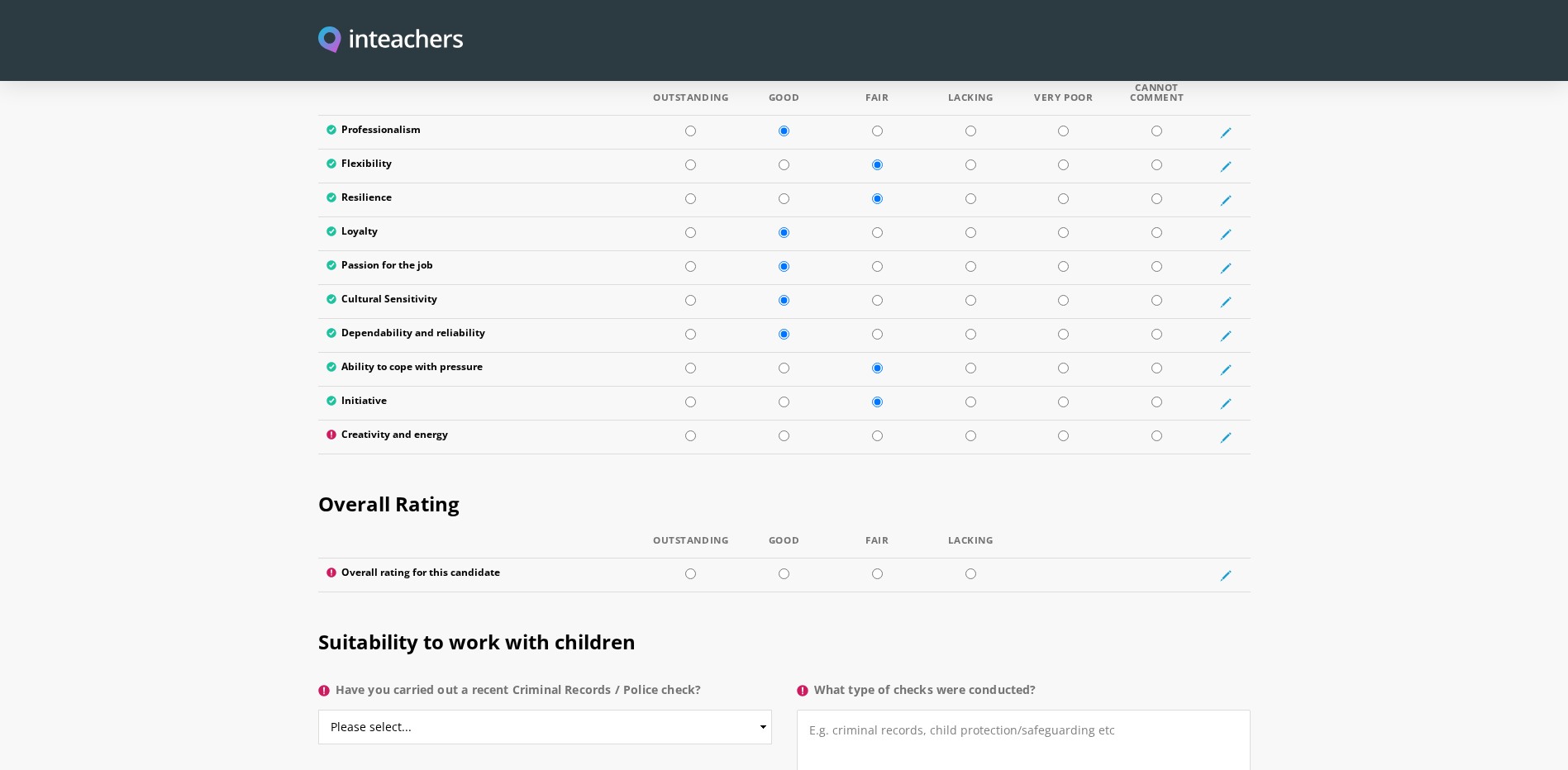
scroll to position [2869, 0]
click at [882, 429] on input "radio" at bounding box center [877, 434] width 10 height 10
radio input "true"
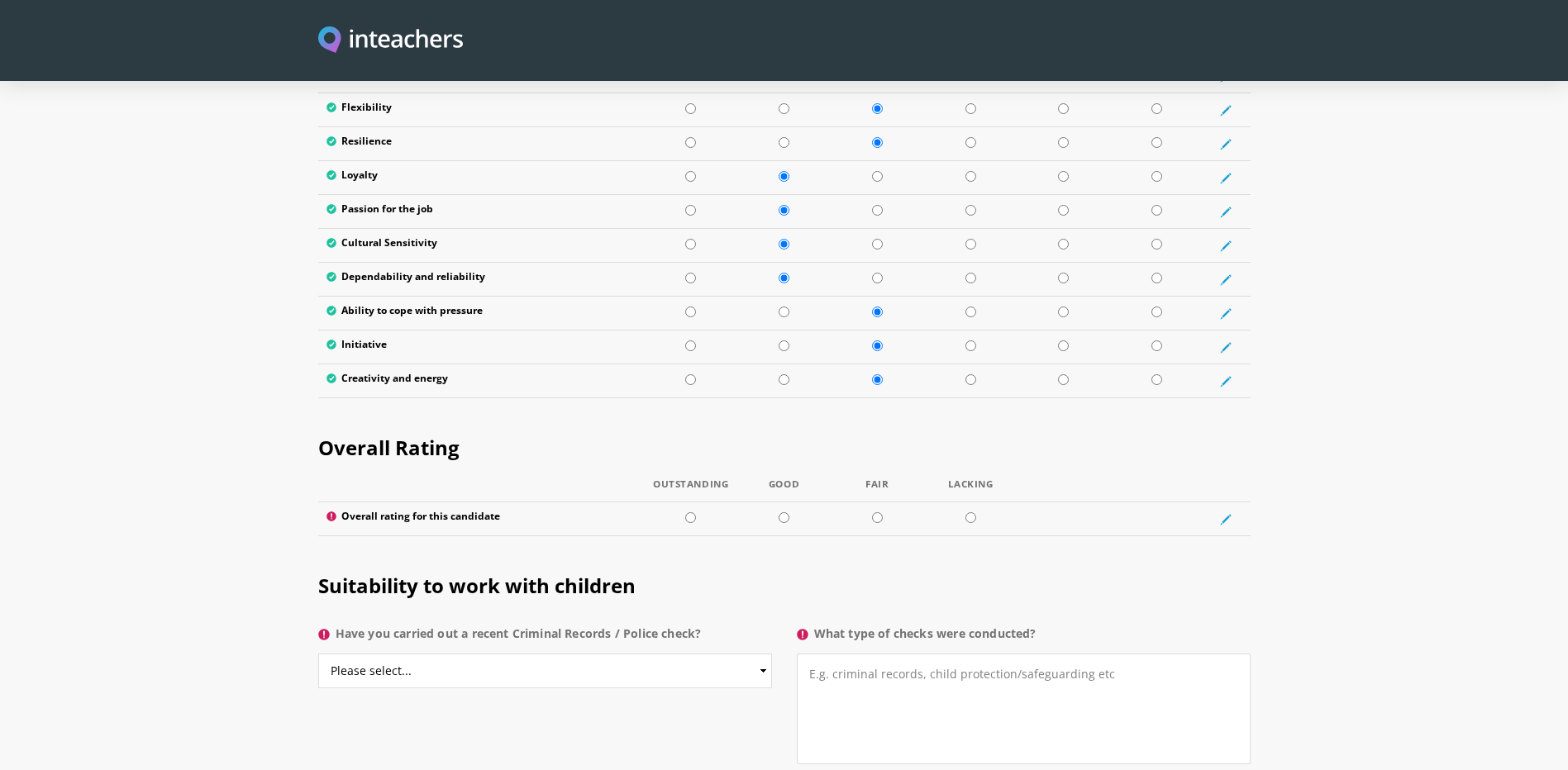
scroll to position [3034, 0]
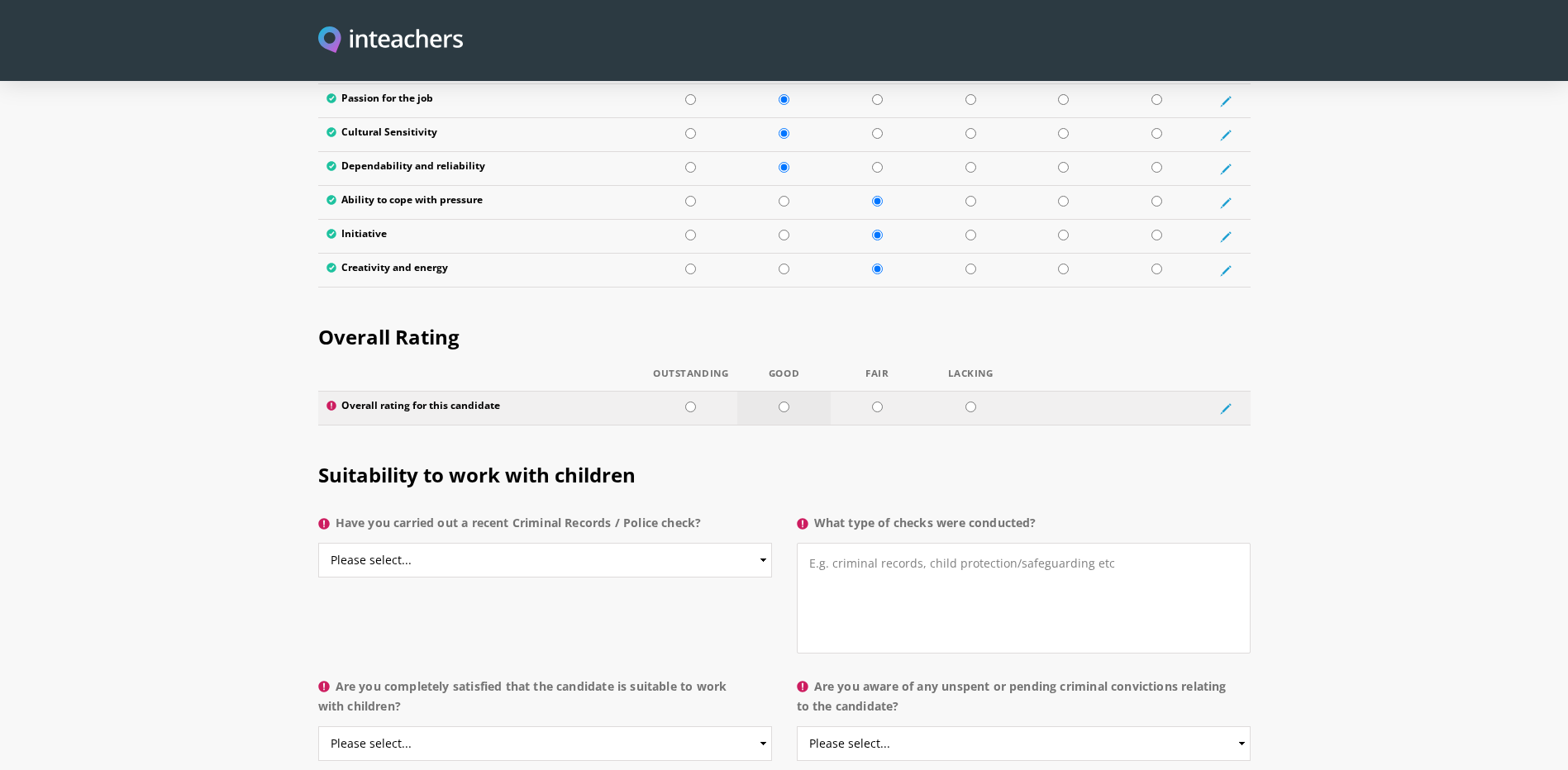
click at [783, 402] on input "radio" at bounding box center [783, 407] width 10 height 10
radio input "true"
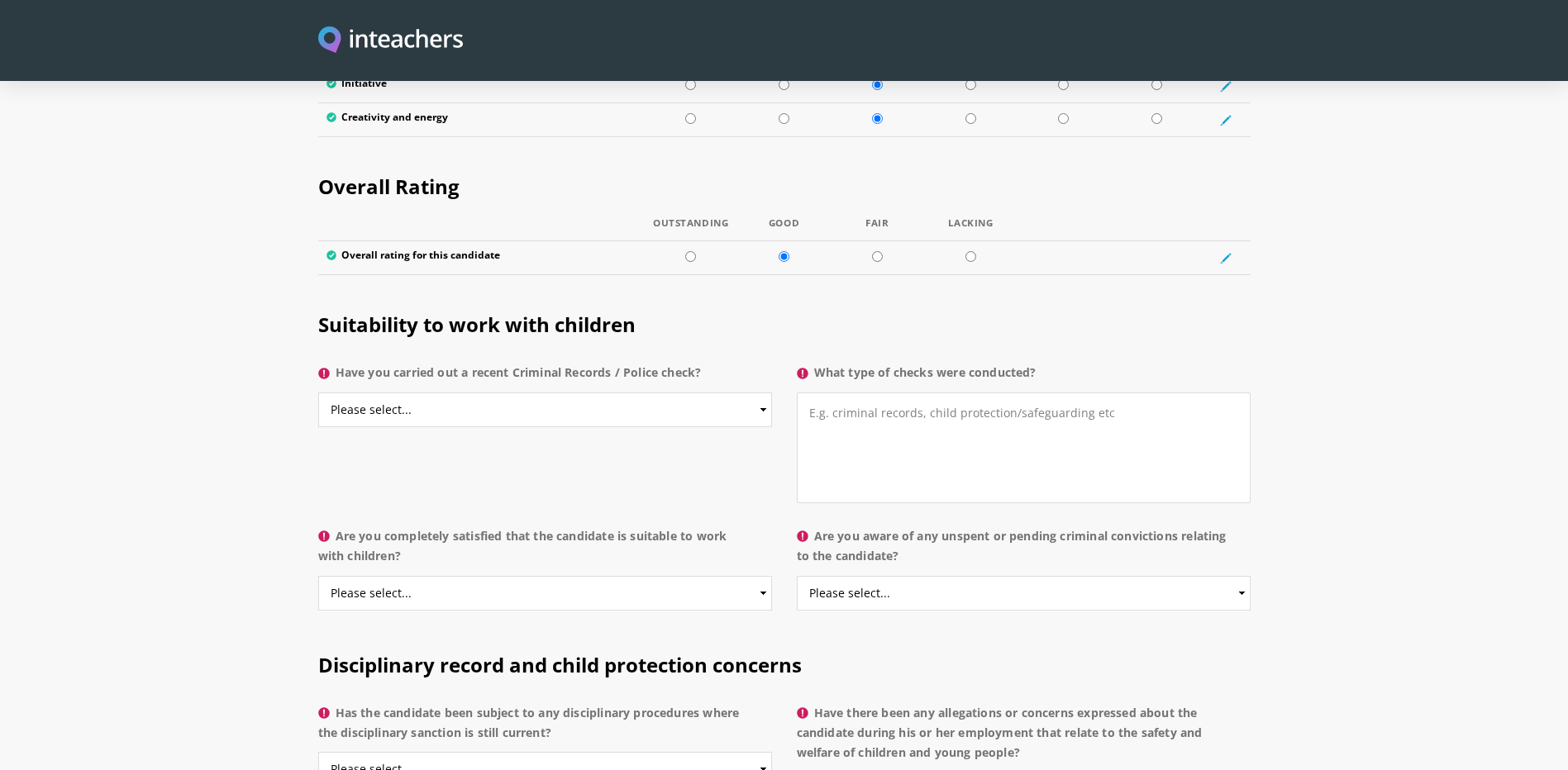
scroll to position [3199, 0]
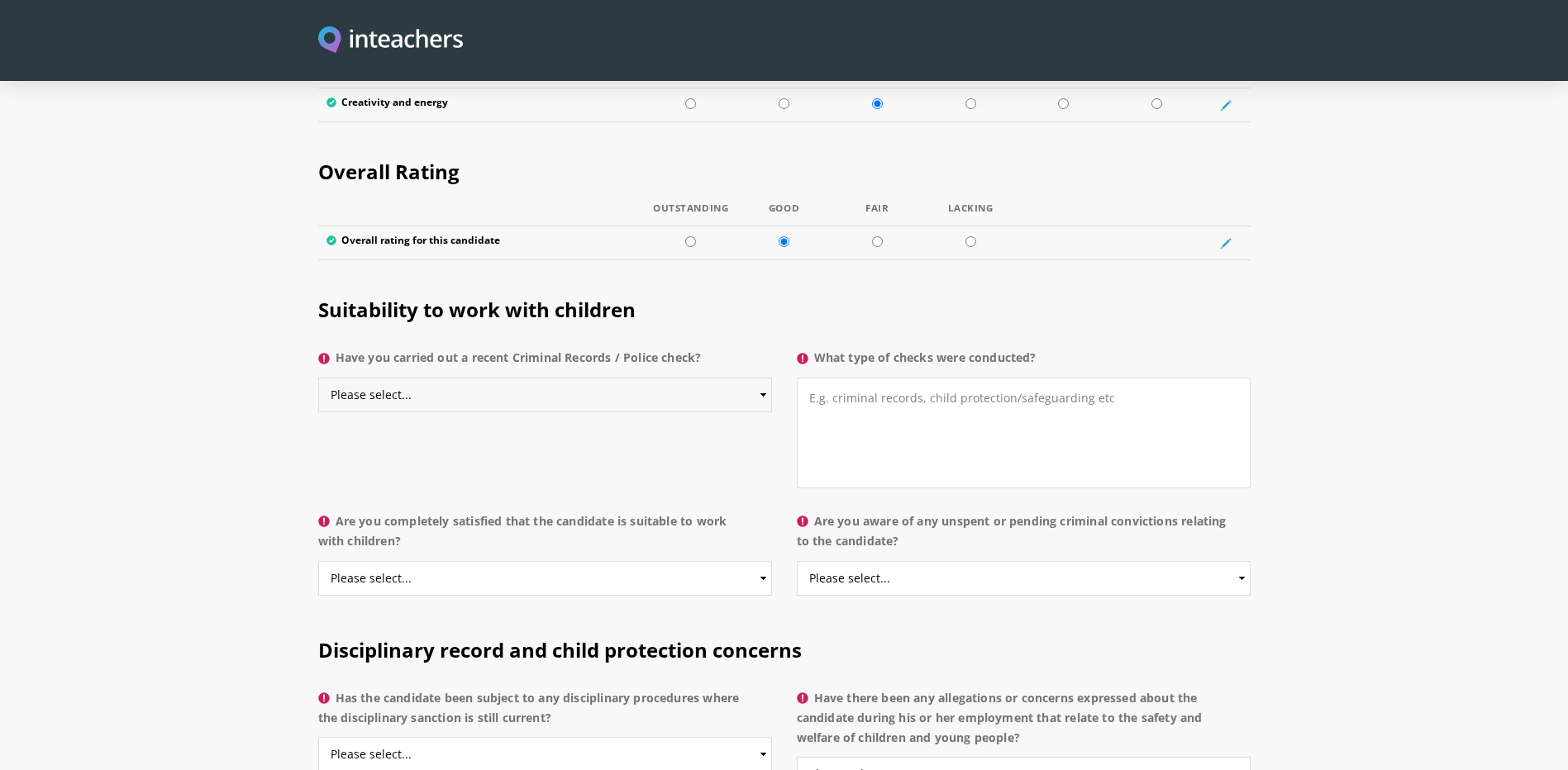
click at [757, 377] on select "Please select... Yes No Do not know" at bounding box center [545, 394] width 453 height 35
select select "No"
click at [318, 377] on select "Please select... Yes No Do not know" at bounding box center [545, 394] width 453 height 35
click at [831, 377] on textarea "What type of checks were conducted?" at bounding box center [1022, 433] width 453 height 111
type textarea "V"
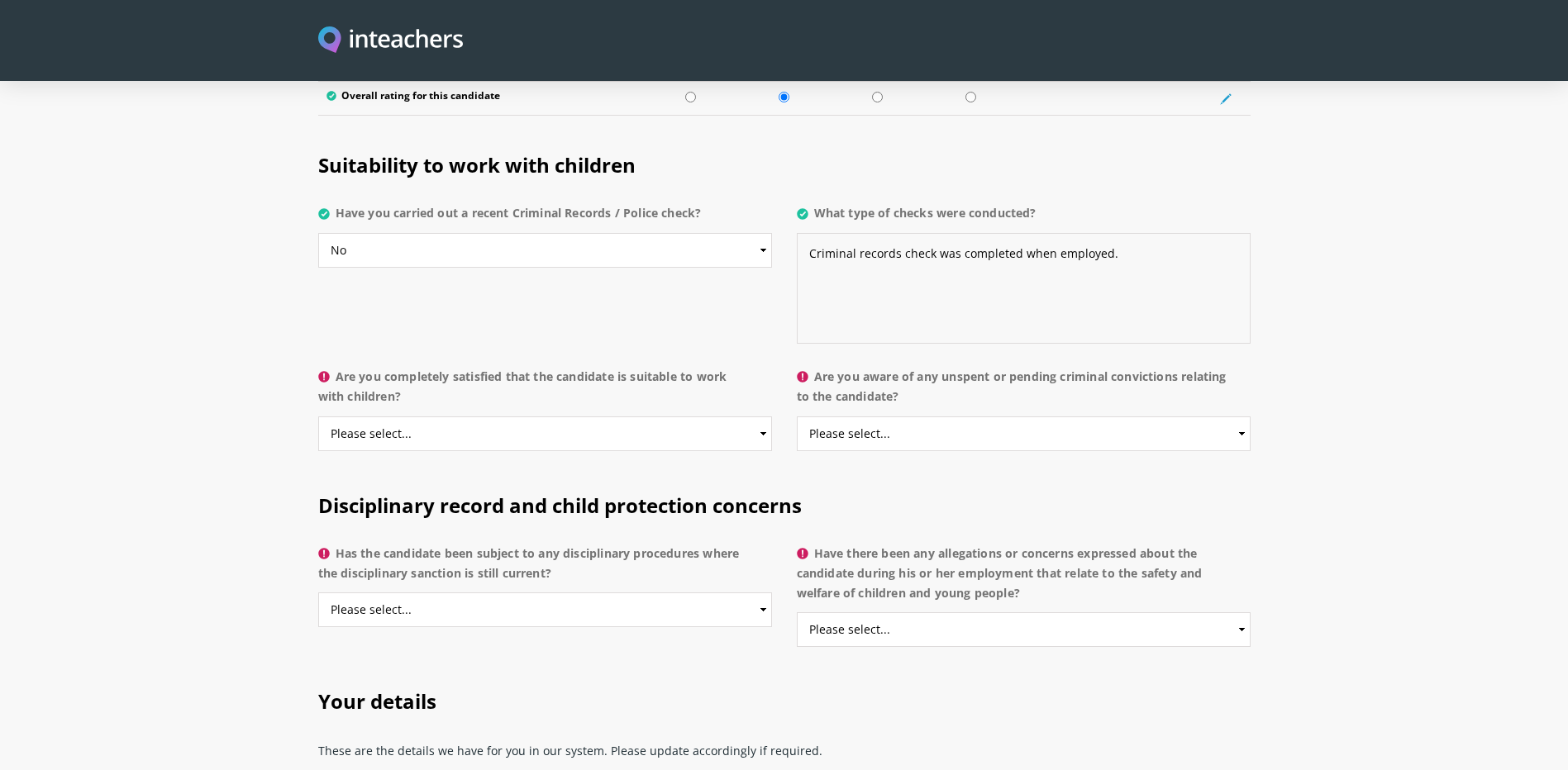
scroll to position [3365, 0]
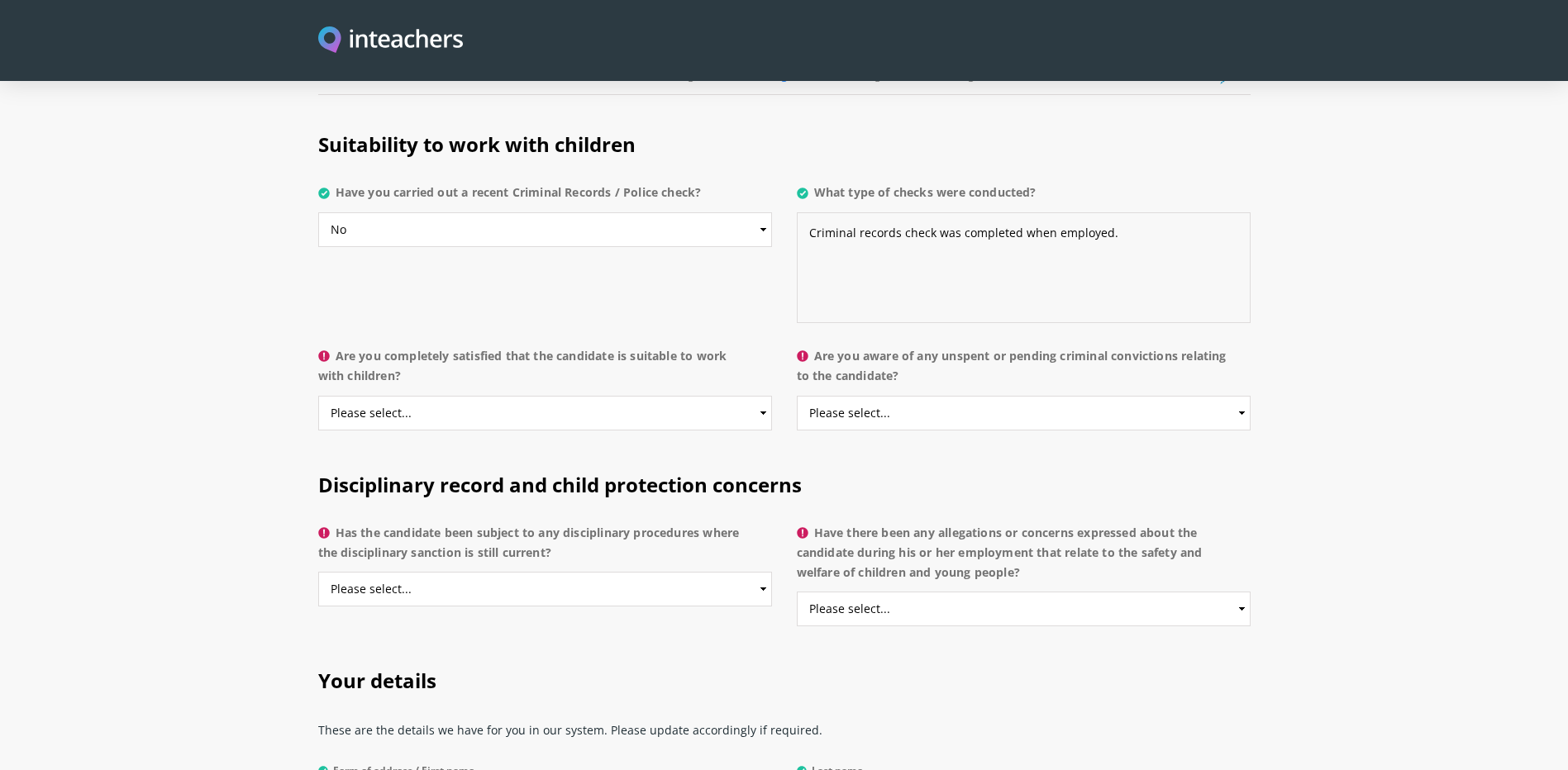
type textarea "Criminal records check was completed when employed."
click at [762, 396] on select "Please select... Yes No Do not know" at bounding box center [545, 413] width 453 height 35
select select "Yes"
click at [318, 396] on select "Please select... Yes No Do not know" at bounding box center [545, 413] width 453 height 35
click at [970, 396] on select "Please select... Yes No Do not know" at bounding box center [1022, 413] width 453 height 35
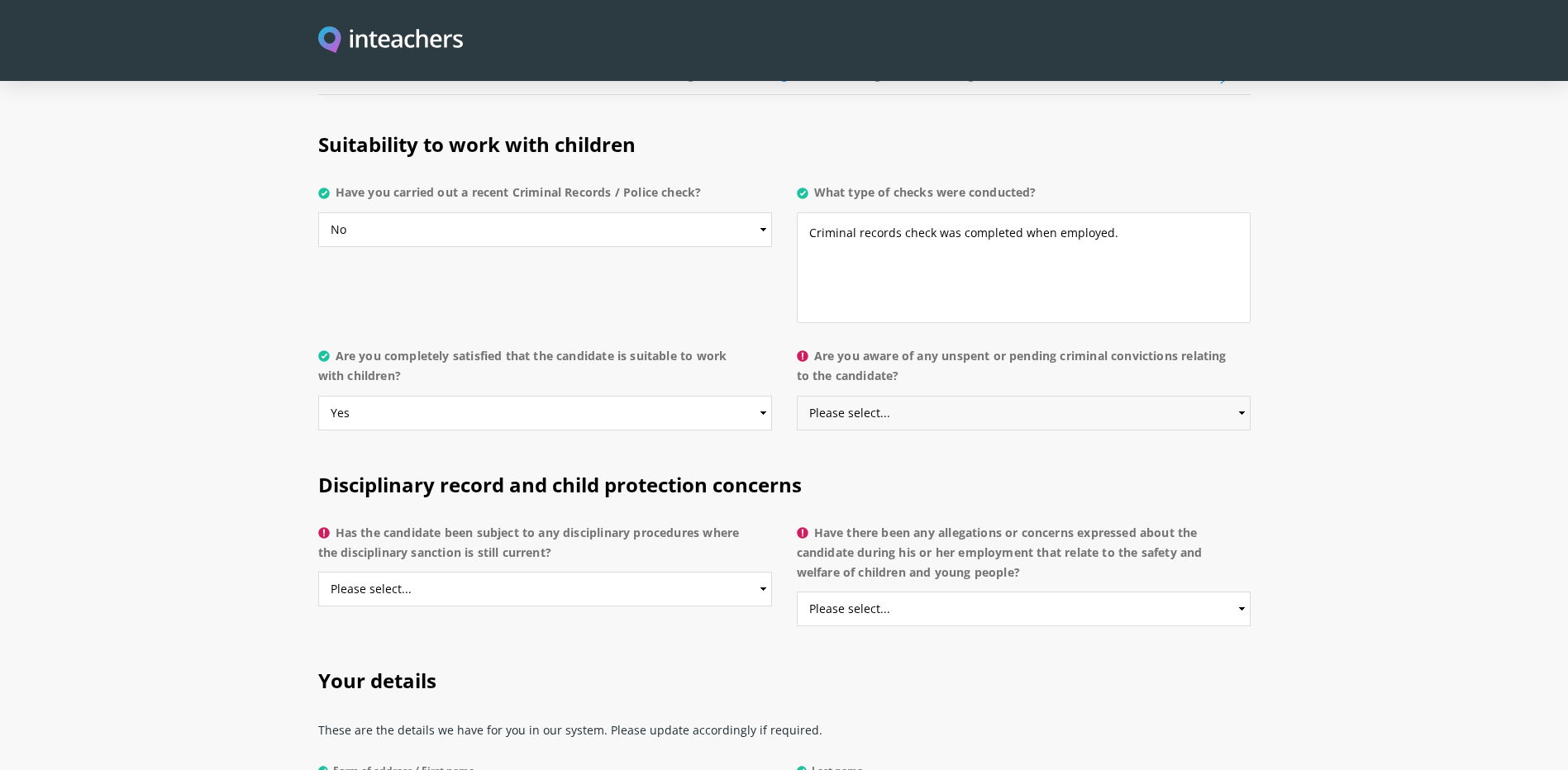
select select "No"
click at [796, 396] on select "Please select... Yes No Do not know" at bounding box center [1022, 413] width 453 height 35
click at [893, 447] on h2 "Disciplinary record and child protection concerns" at bounding box center [784, 482] width 932 height 69
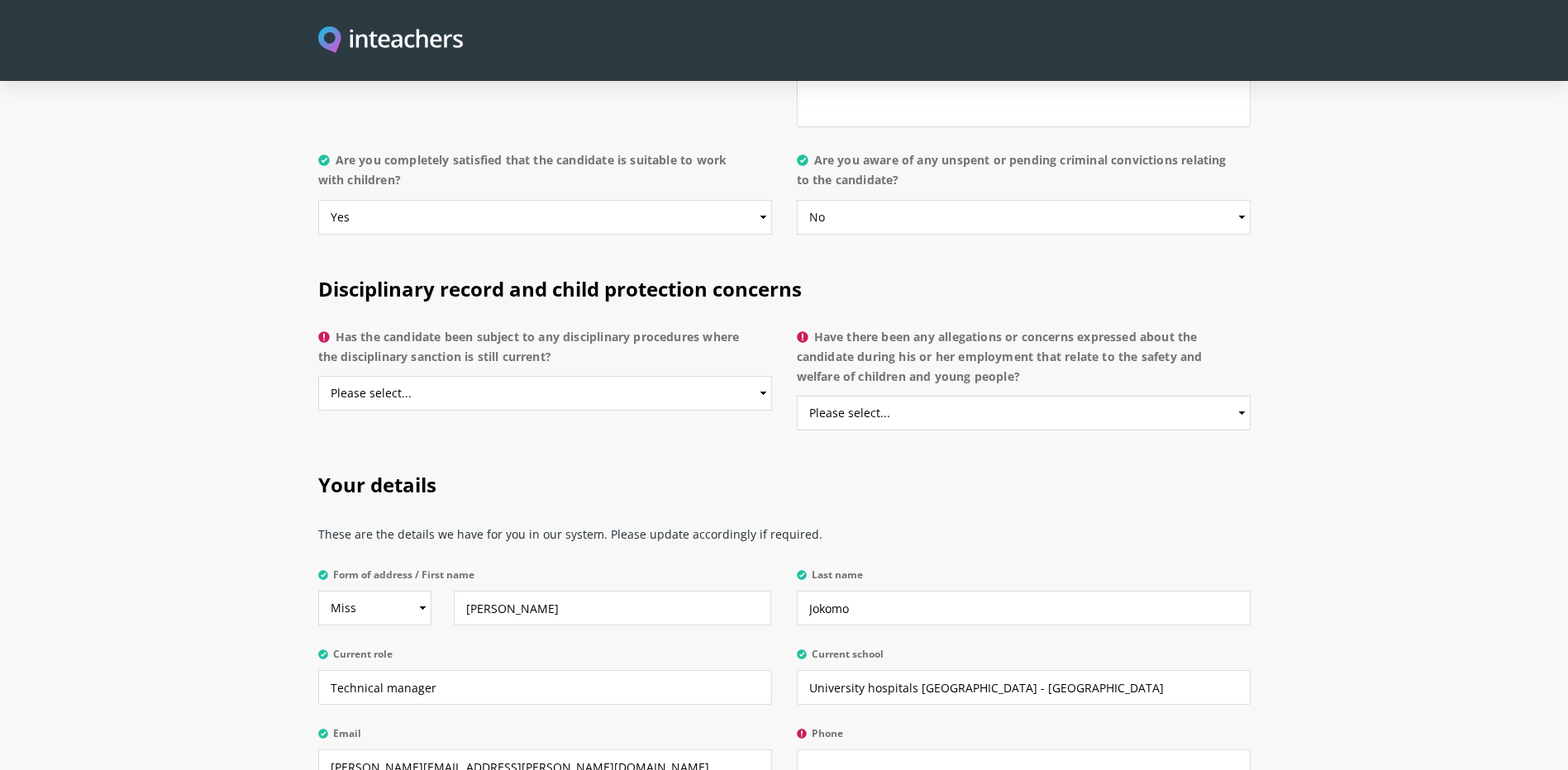
scroll to position [3612, 0]
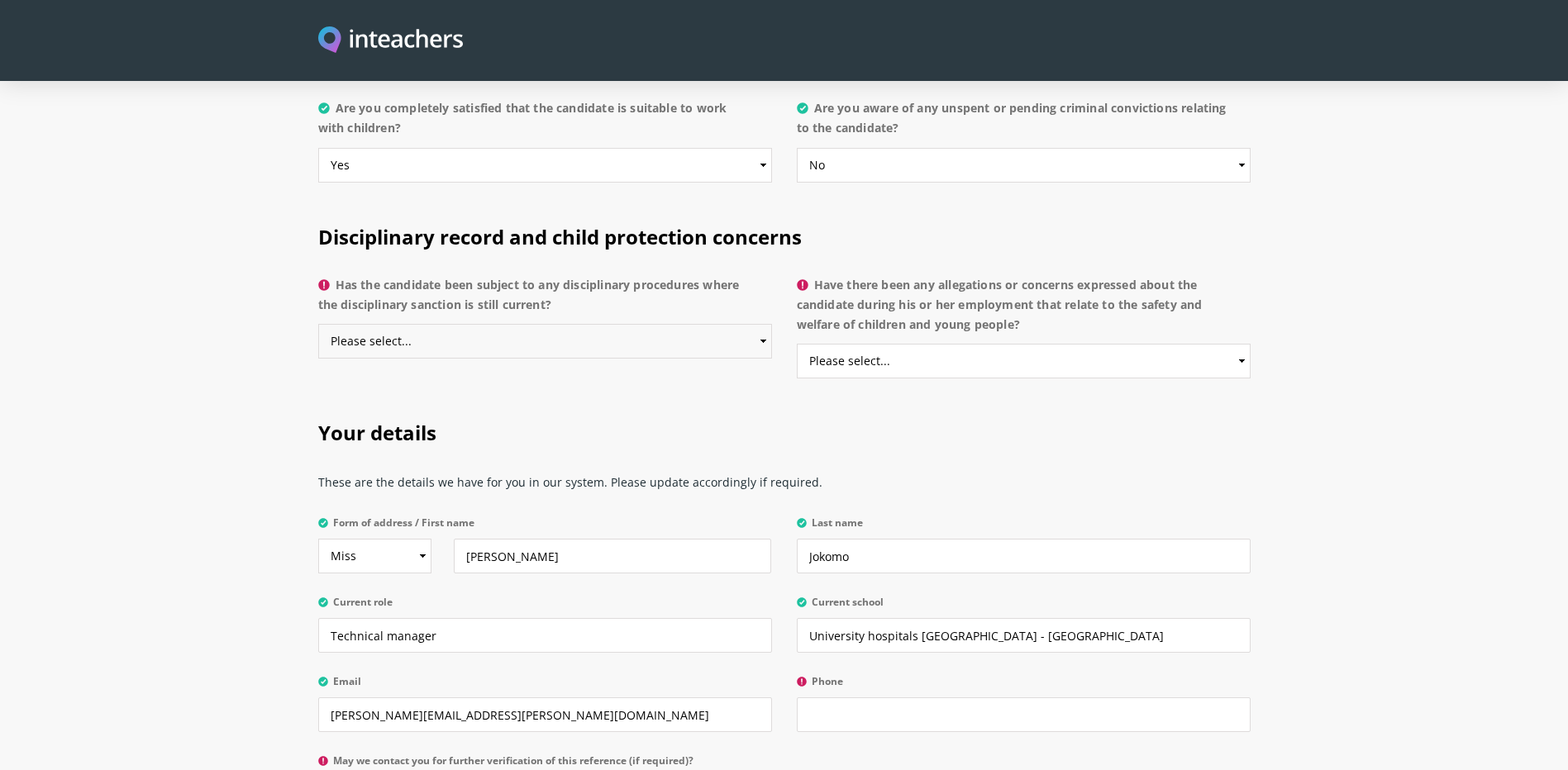
click at [745, 324] on select "Please select... Yes No Do not know" at bounding box center [545, 341] width 453 height 35
select select "No"
click at [318, 324] on select "Please select... Yes No Do not know" at bounding box center [545, 341] width 453 height 35
click at [928, 344] on select "Please select... Yes No Do not know" at bounding box center [1022, 361] width 453 height 35
select select "No"
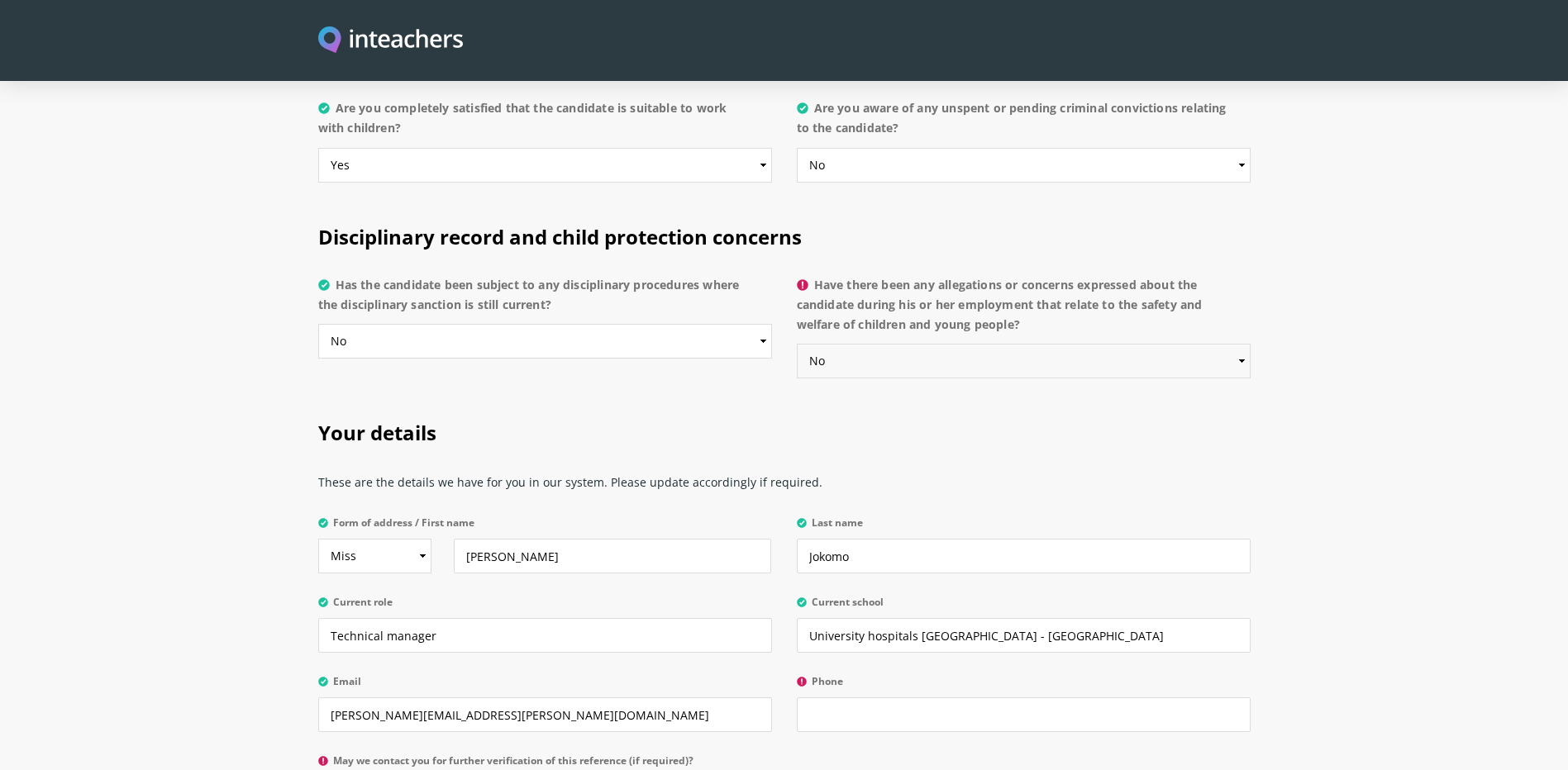
click at [796, 344] on select "Please select... Yes No Do not know" at bounding box center [1022, 361] width 453 height 35
click at [883, 400] on h2 "Your details" at bounding box center [784, 430] width 932 height 69
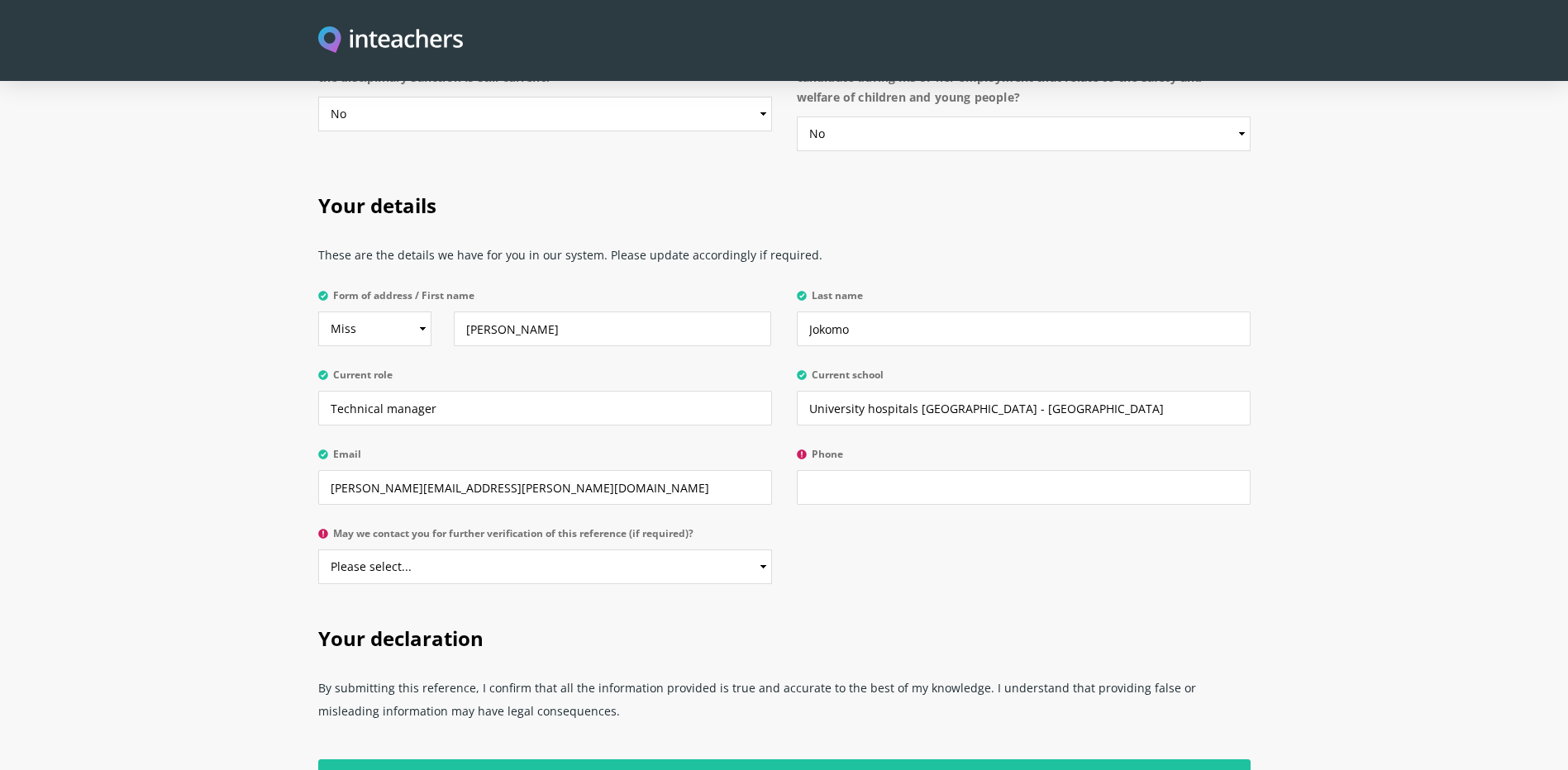
scroll to position [3860, 0]
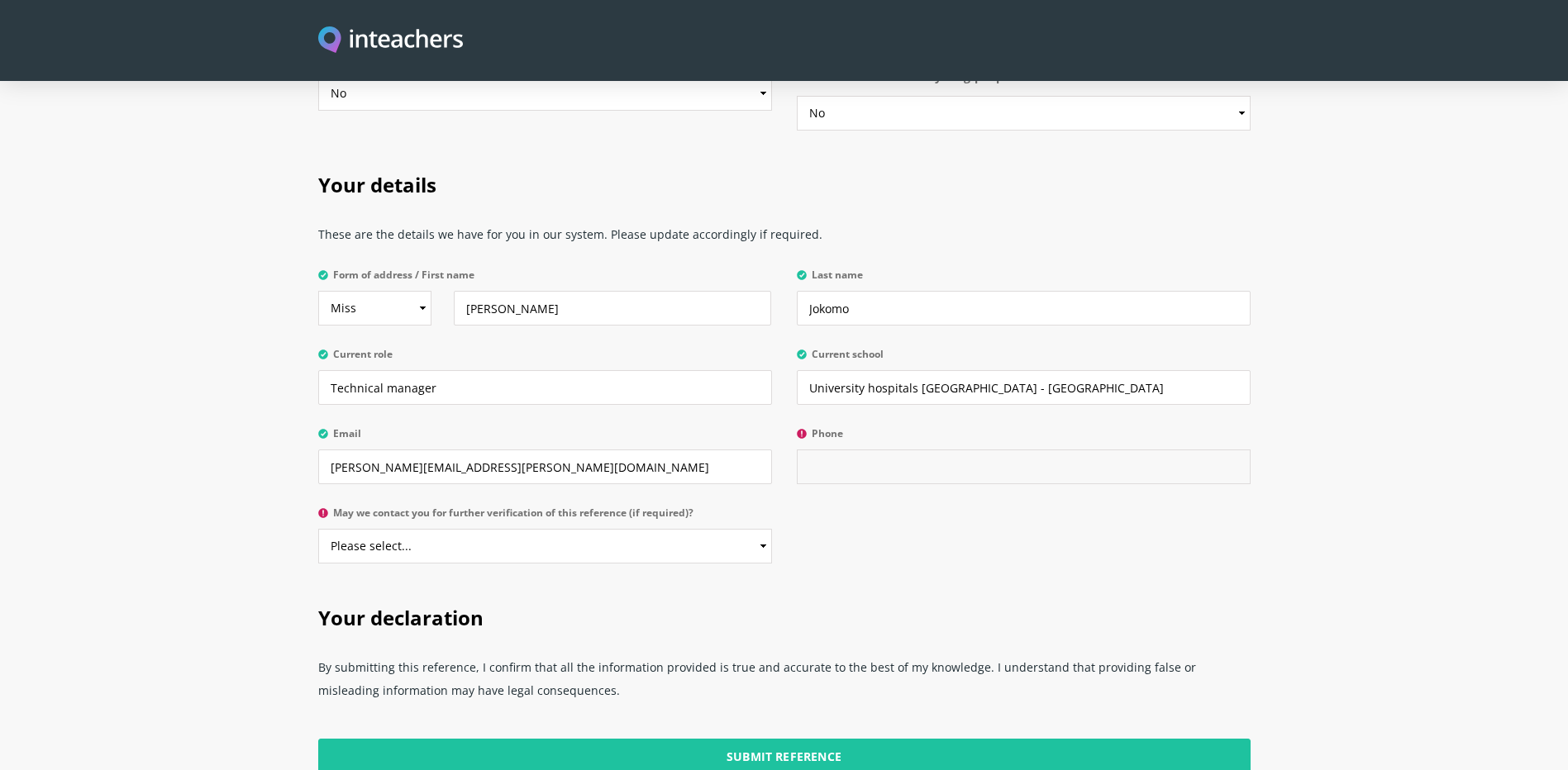
click at [989, 450] on input "Phone" at bounding box center [1022, 467] width 453 height 35
paste input "07966 402935"
type input "07966 402935"
click at [479, 529] on select "Please select... Yes No" at bounding box center [545, 546] width 453 height 35
select select "Yes"
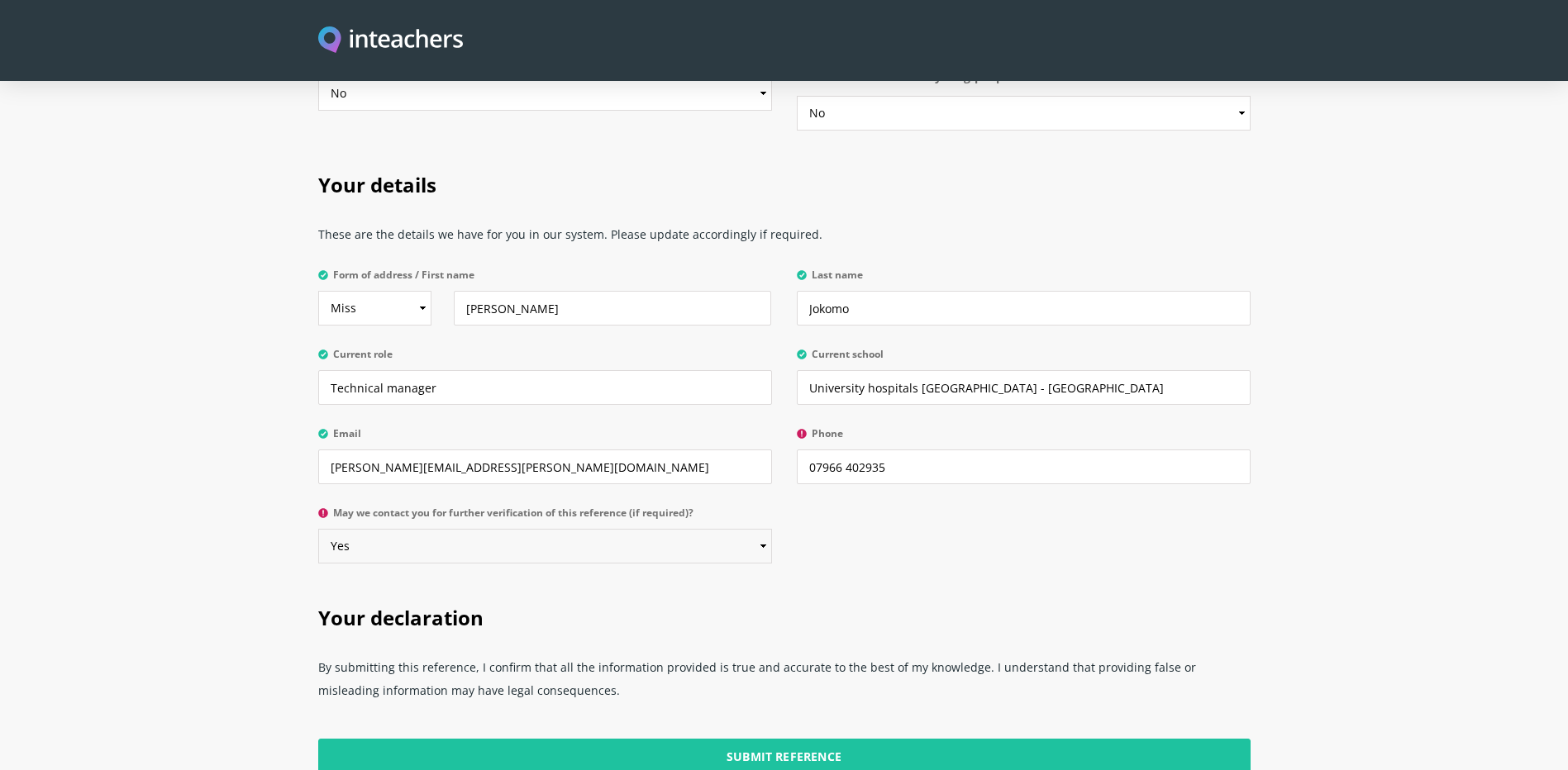
click at [318, 529] on select "Please select... Yes No" at bounding box center [545, 546] width 453 height 35
click at [795, 580] on h2 "Your declaration" at bounding box center [784, 615] width 932 height 69
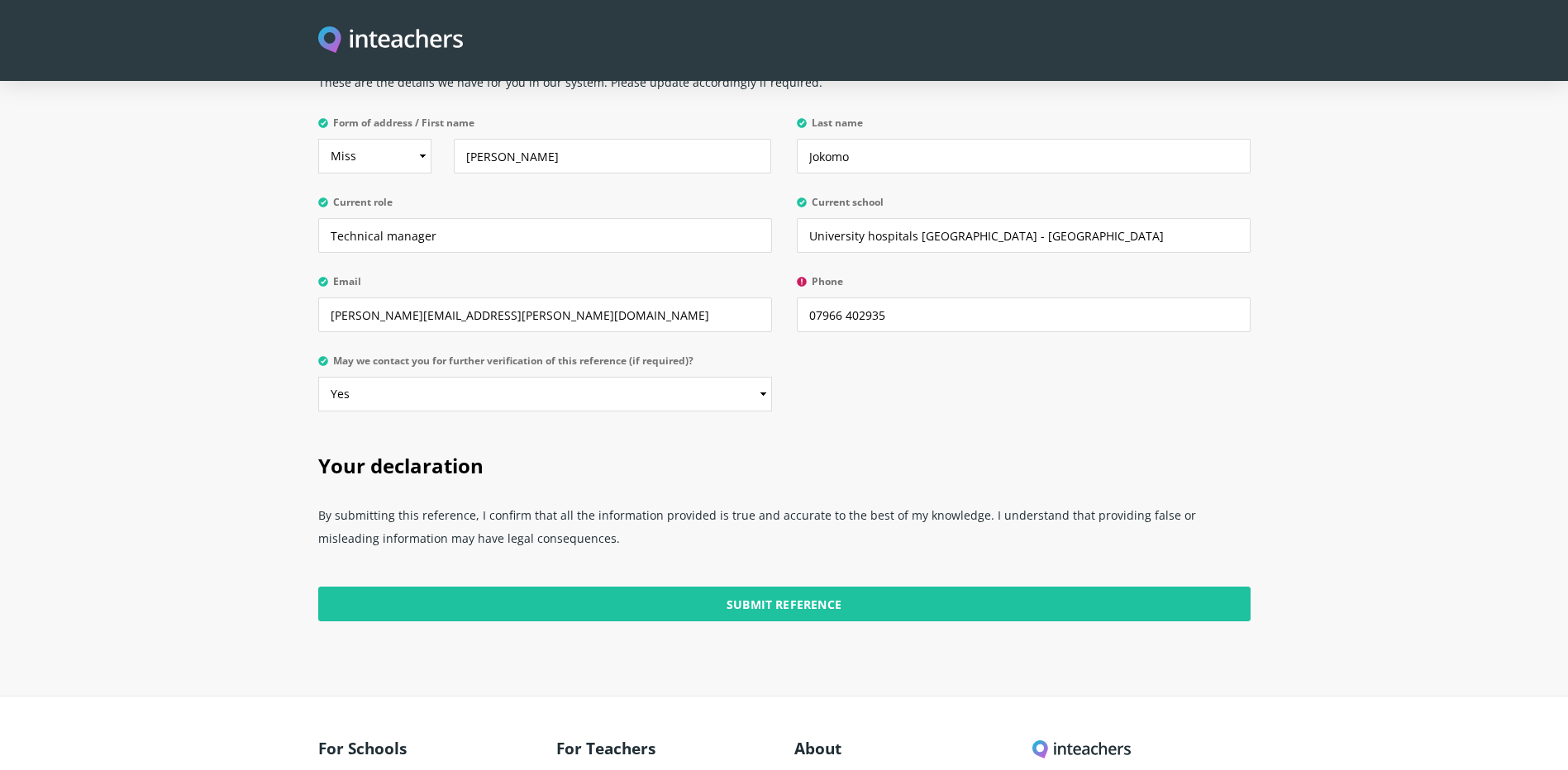
scroll to position [4137, 0]
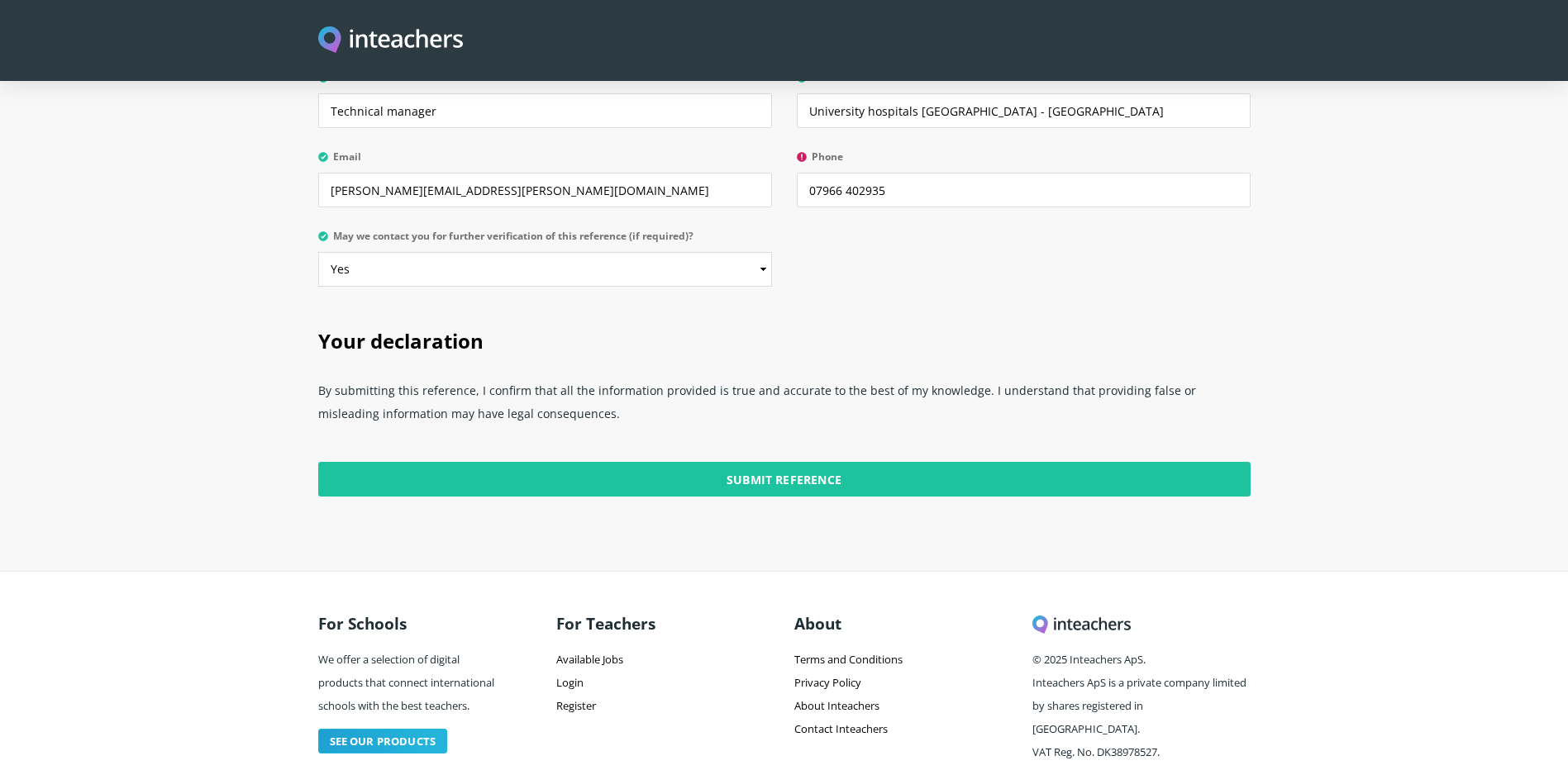
click at [771, 462] on input "Submit Reference" at bounding box center [784, 479] width 932 height 35
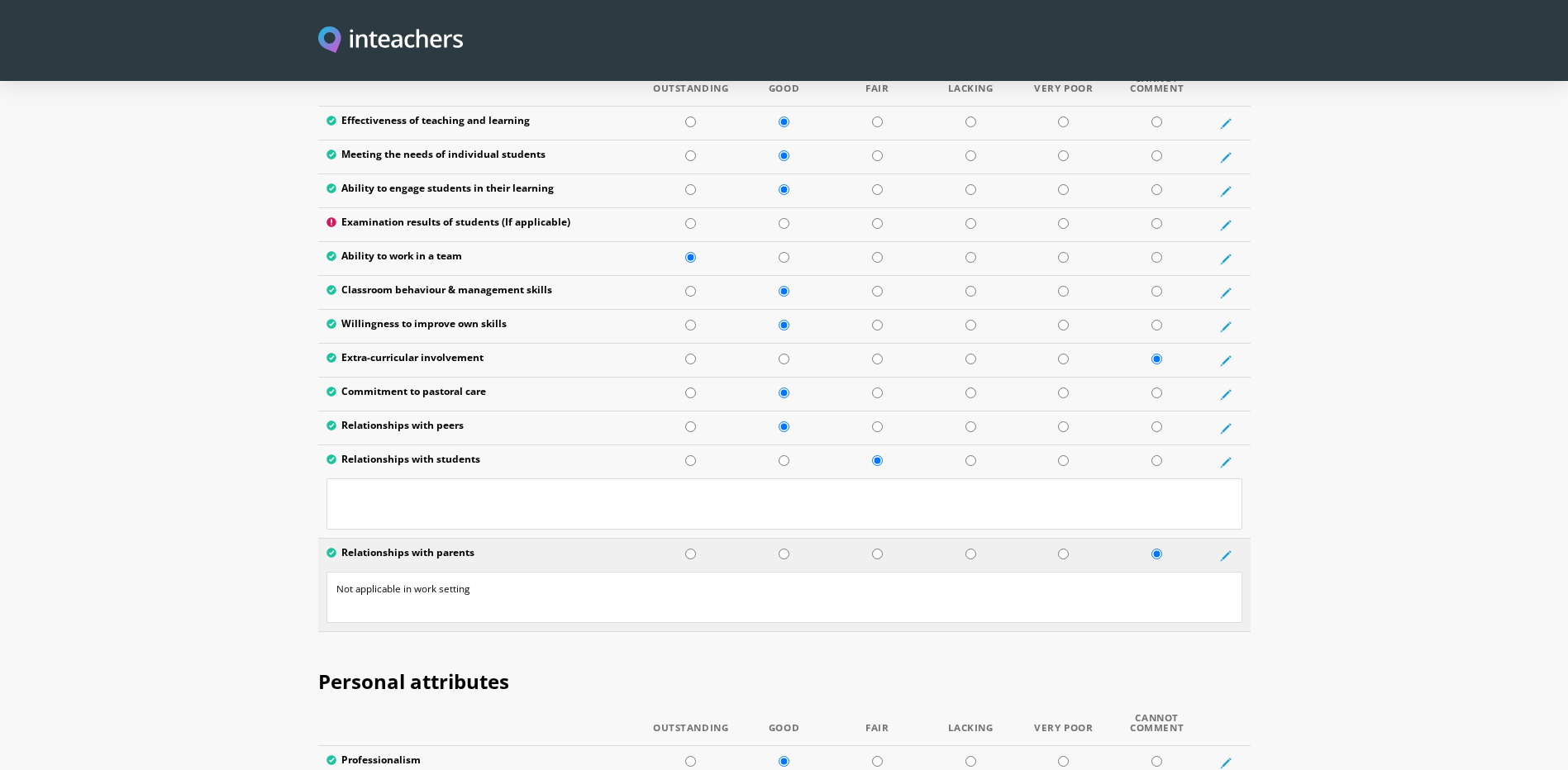
scroll to position [2071, 0]
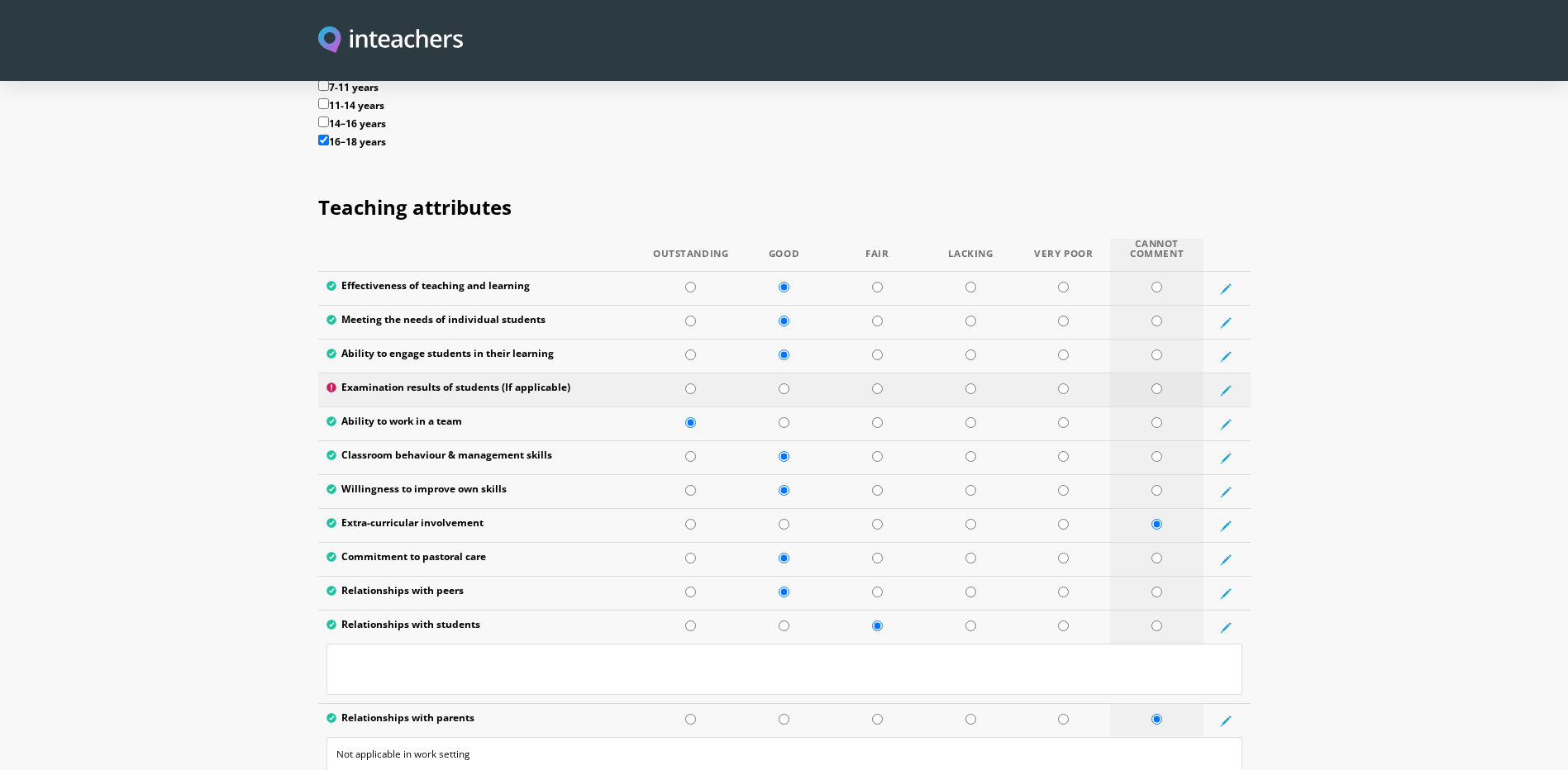
click at [1157, 383] on input "radio" at bounding box center [1156, 388] width 10 height 10
radio input "true"
click at [1228, 374] on td at bounding box center [1225, 391] width 46 height 34
click at [1228, 385] on icon at bounding box center [1225, 391] width 11 height 11
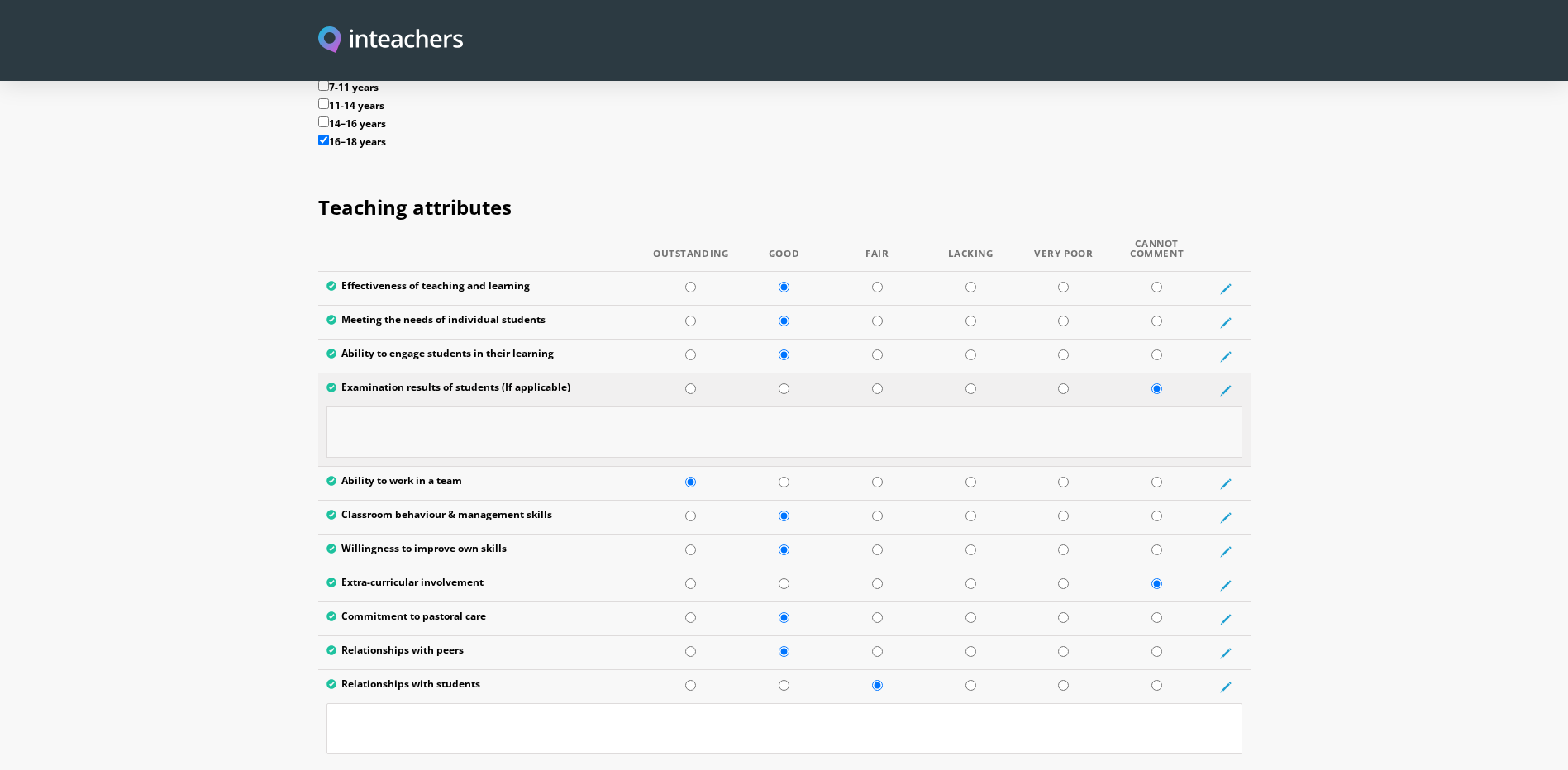
drag, startPoint x: 399, startPoint y: 404, endPoint x: 397, endPoint y: 392, distance: 12.2
click at [398, 407] on textarea at bounding box center [784, 432] width 915 height 52
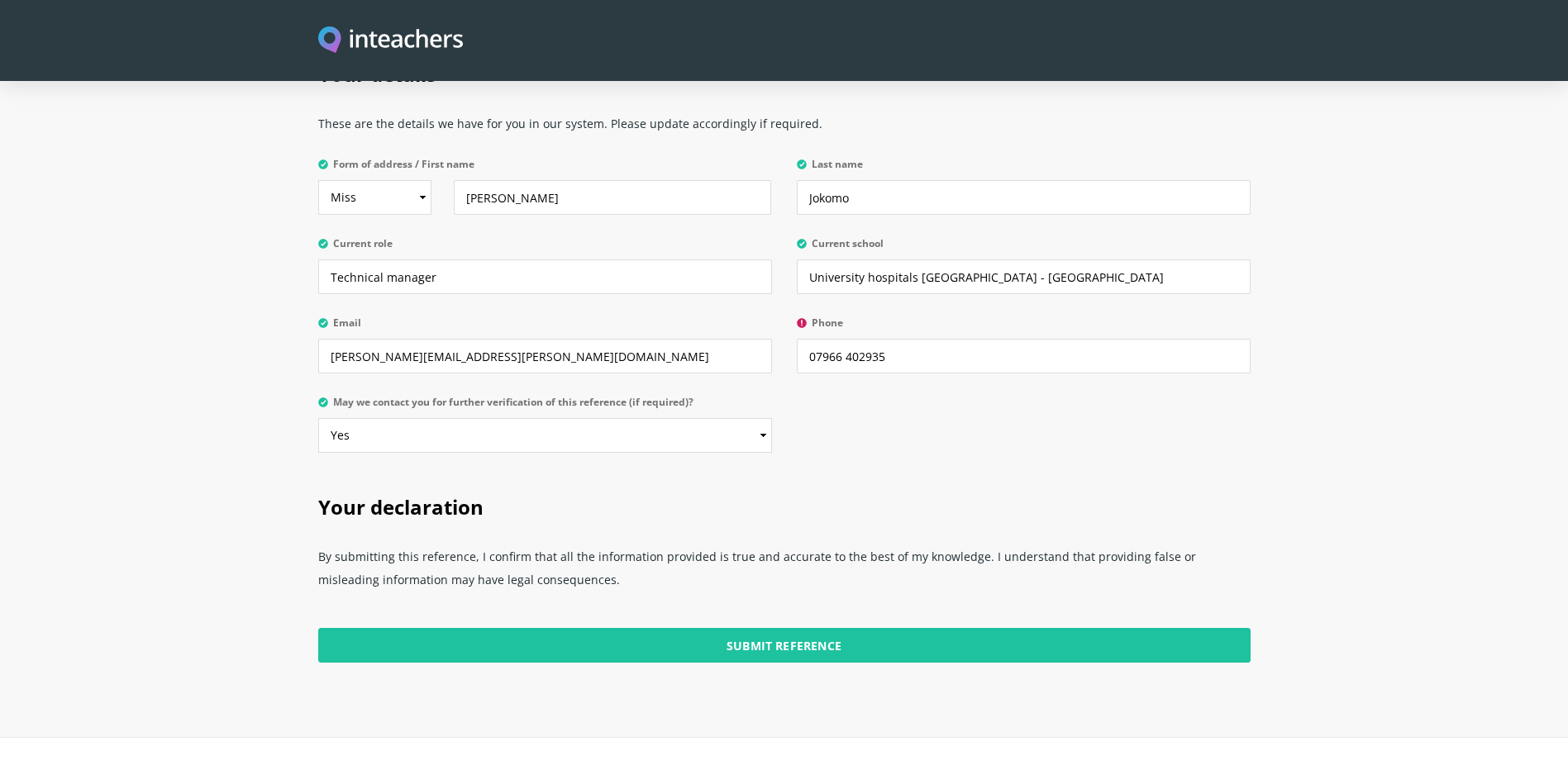
scroll to position [4055, 0]
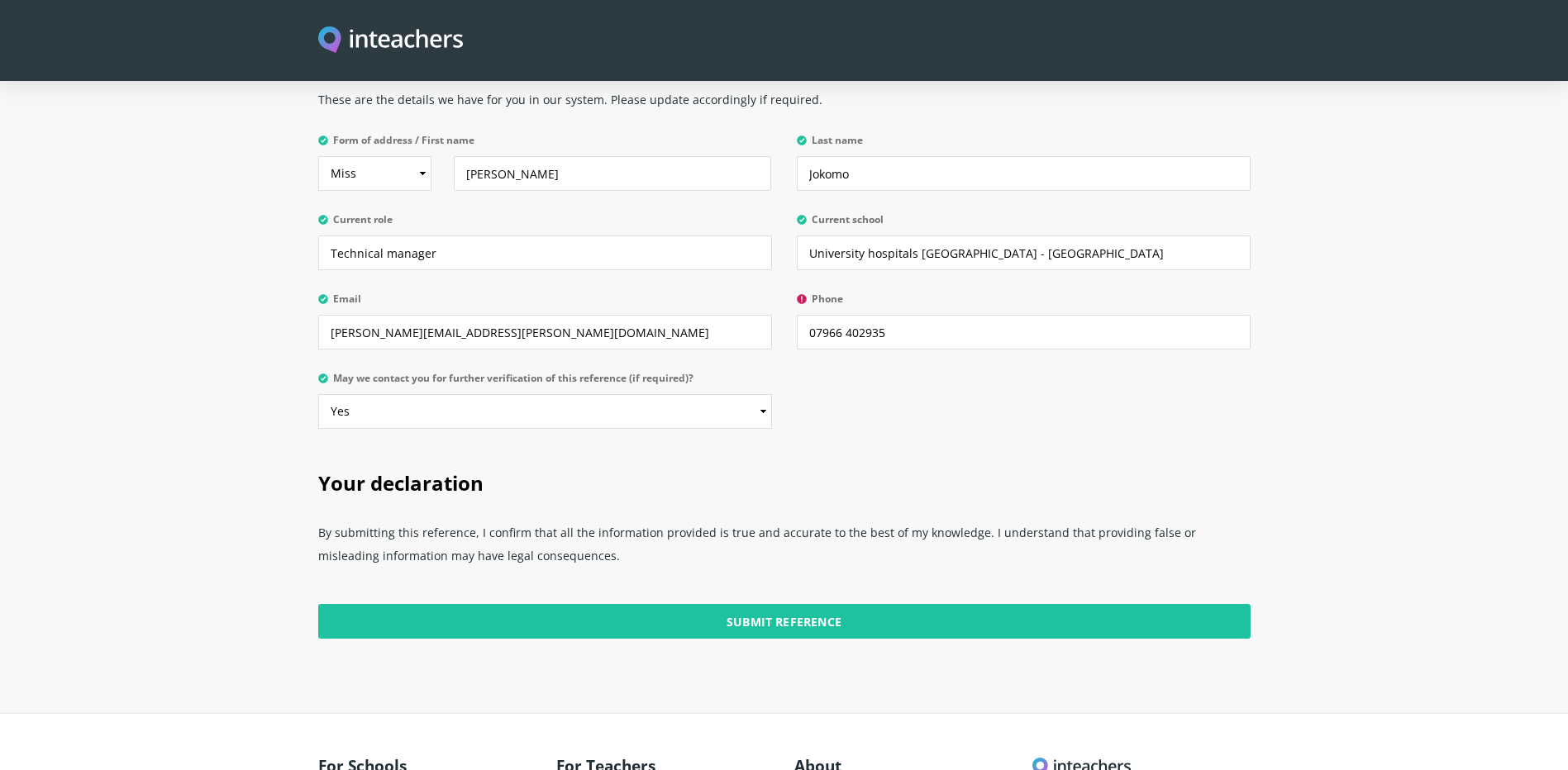
type textarea "Not applicable"
click at [807, 315] on input "07966 402935" at bounding box center [1022, 331] width 453 height 35
click at [817, 315] on input "07966 402935" at bounding box center [1022, 331] width 453 height 35
click at [858, 315] on input "+447966 402935" at bounding box center [1022, 331] width 453 height 35
type input "[PHONE_NUMBER]"
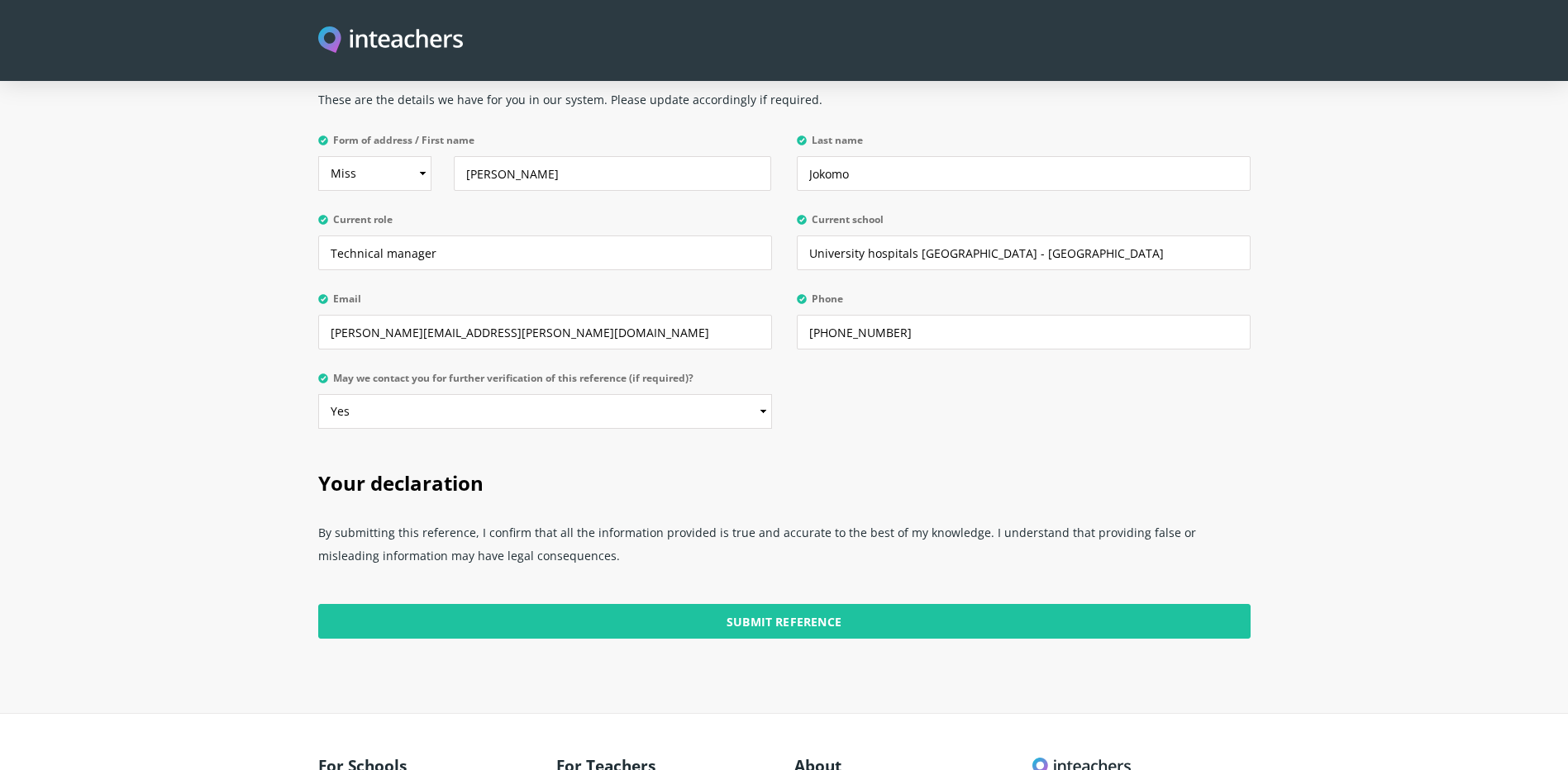
click at [907, 344] on div "Your details These are the details we have for you in our system. Please update…" at bounding box center [784, 228] width 952 height 433
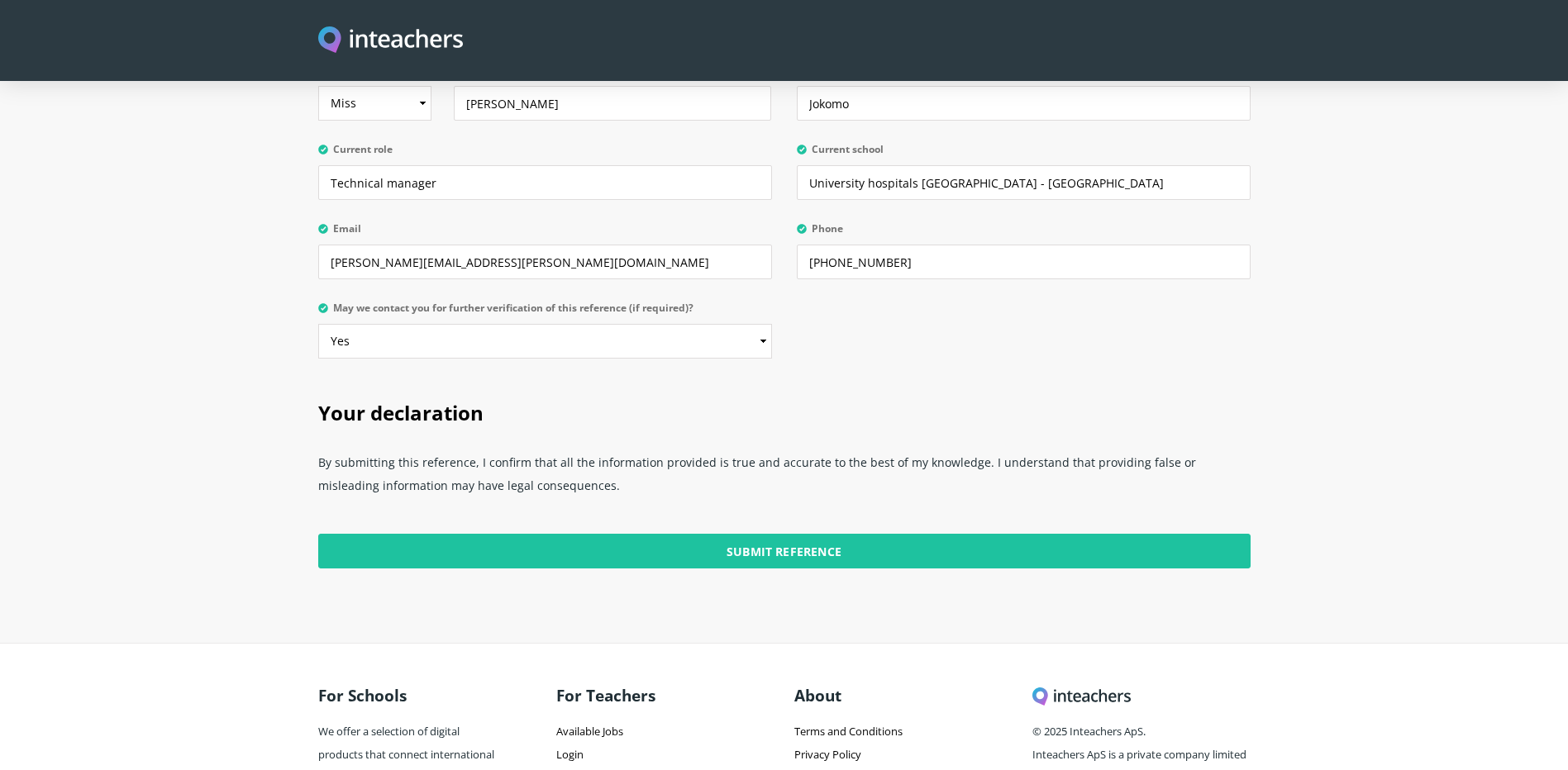
scroll to position [4196, 0]
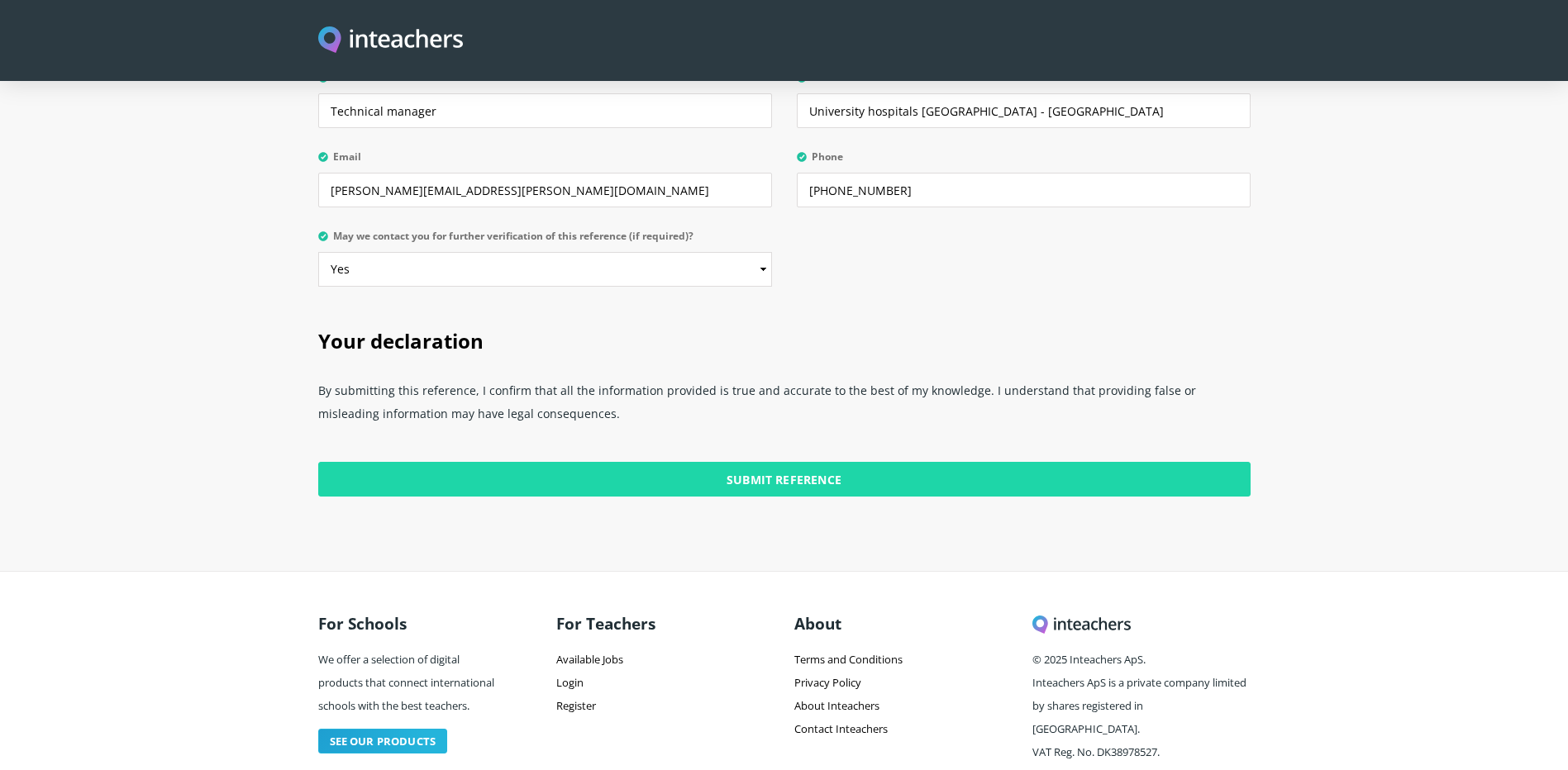
click at [870, 462] on input "Submit Reference" at bounding box center [784, 479] width 932 height 35
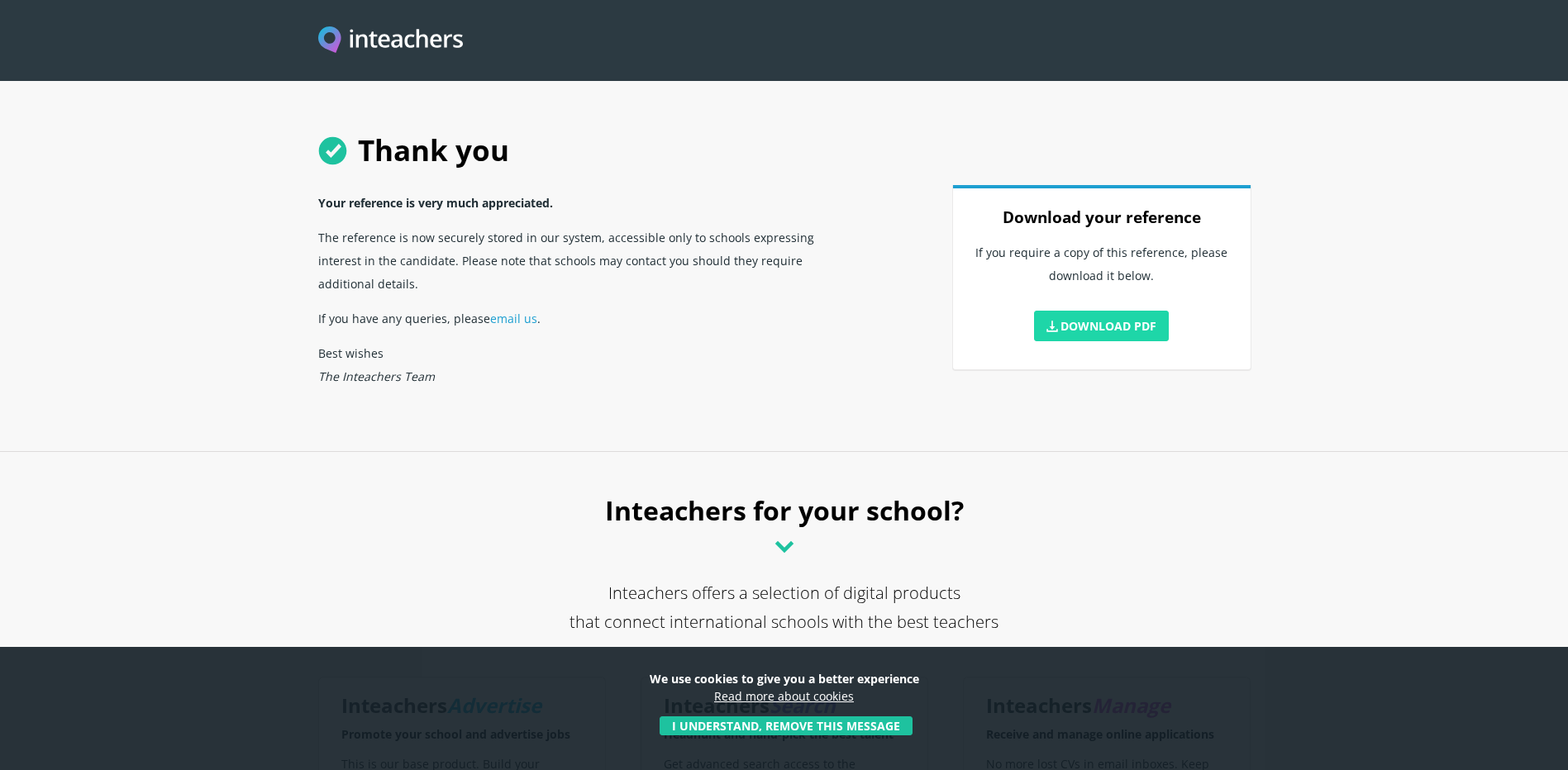
click at [1126, 318] on link "Download PDF" at bounding box center [1101, 326] width 135 height 31
